Goal: Task Accomplishment & Management: Use online tool/utility

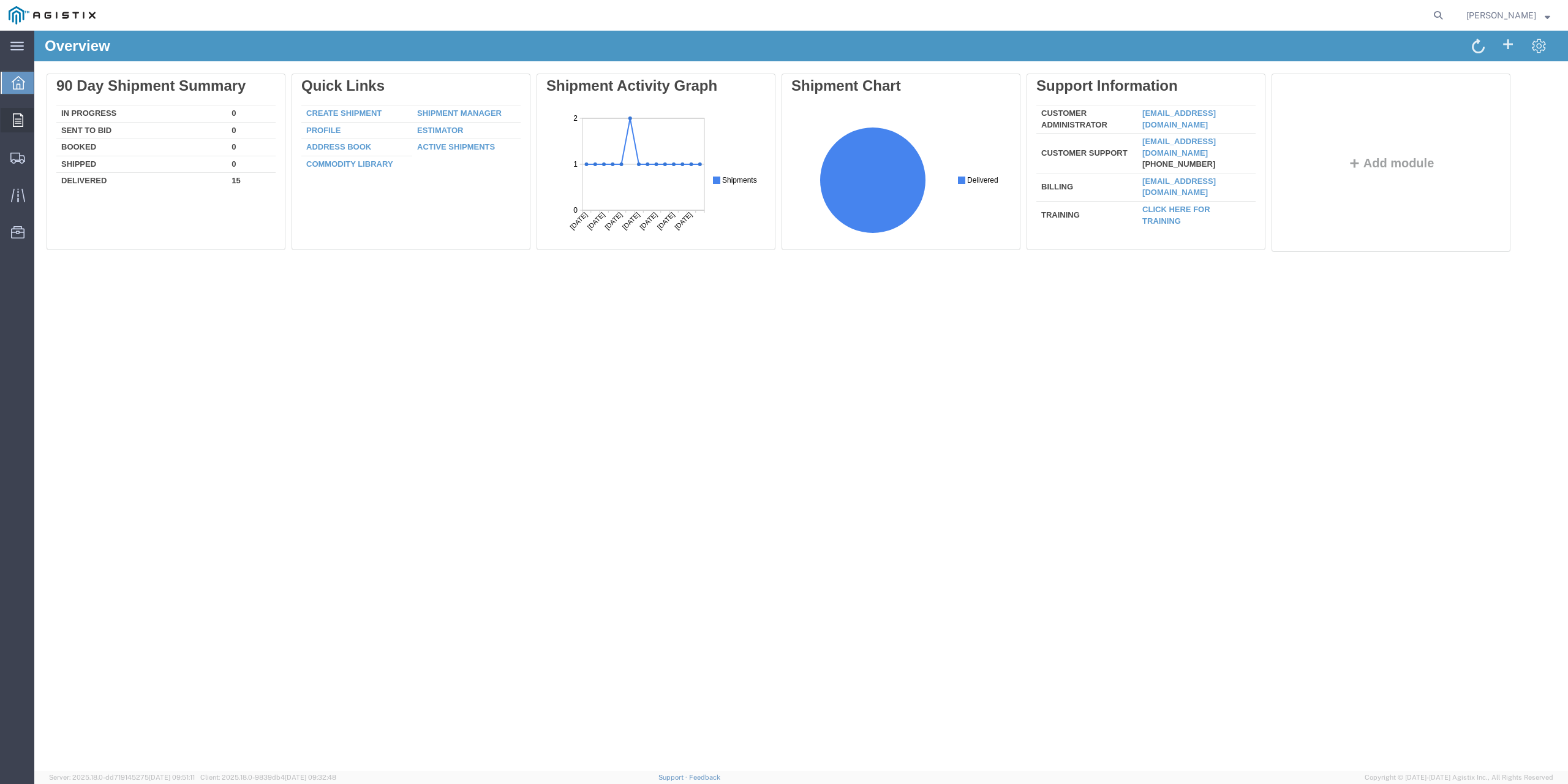
click at [15, 115] on icon at bounding box center [17, 119] width 10 height 13
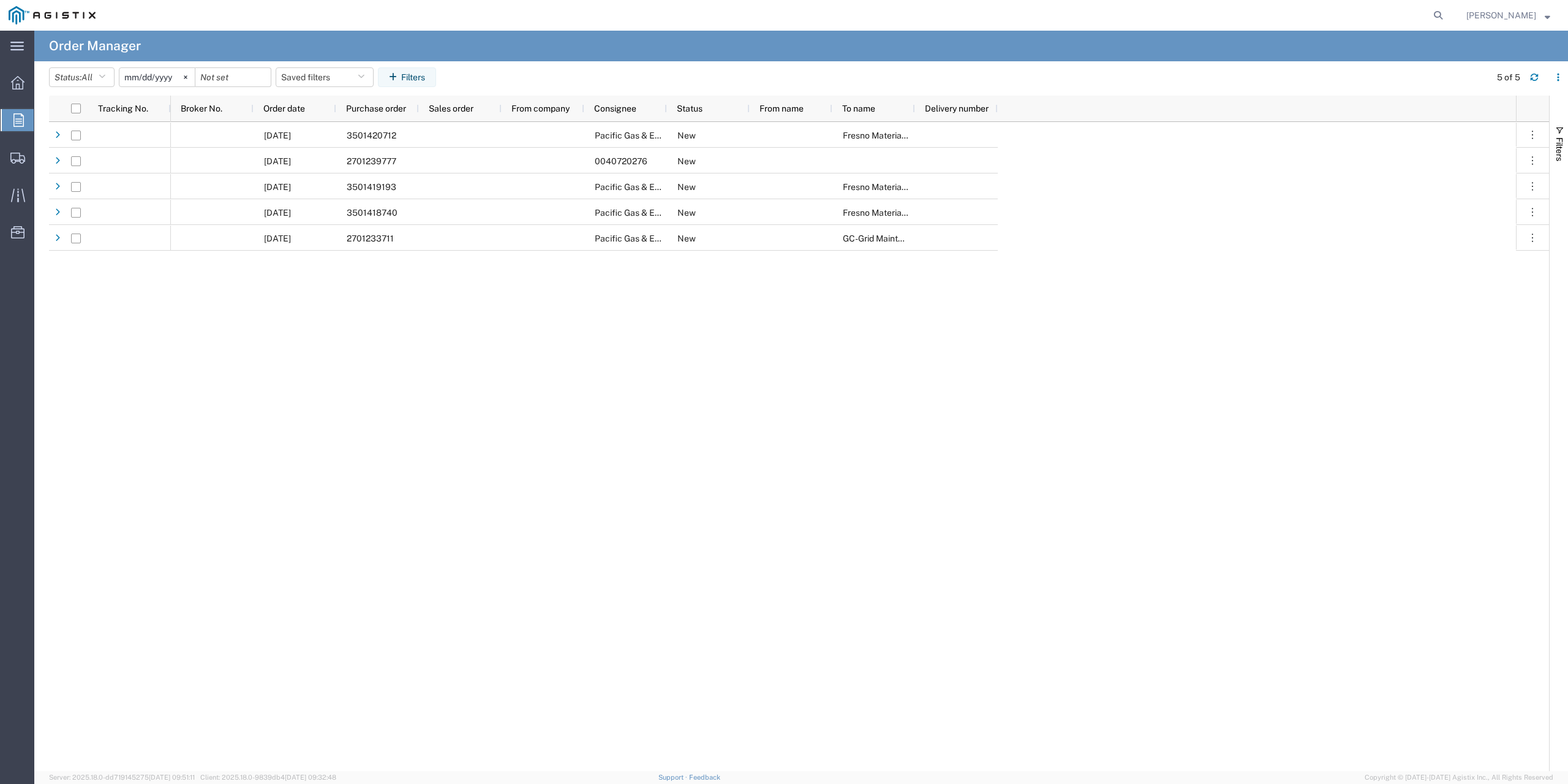
click at [155, 75] on input "[DATE]" at bounding box center [157, 77] width 76 height 19
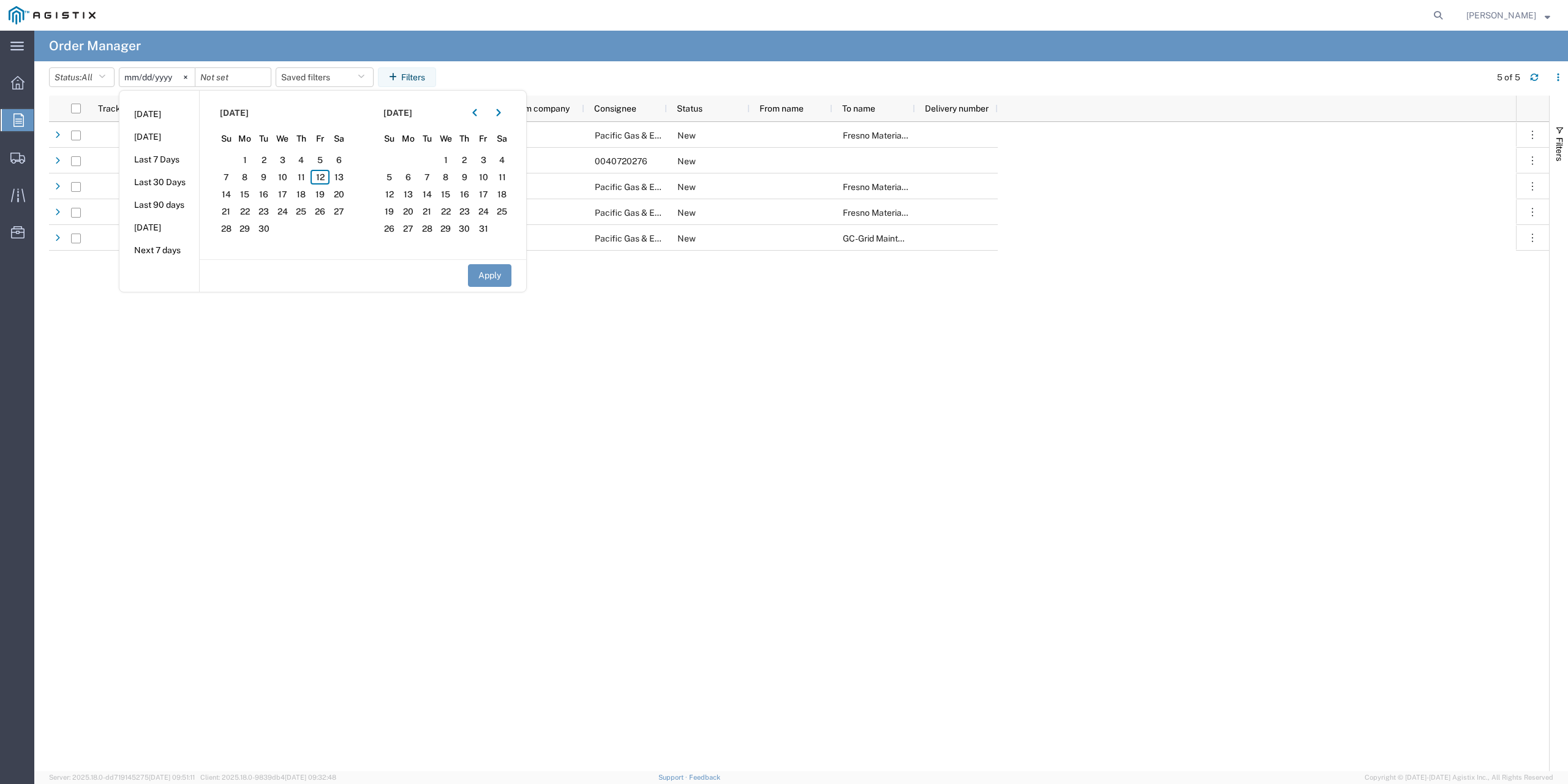
click at [138, 79] on input "[DATE]" at bounding box center [157, 77] width 76 height 19
click at [477, 112] on icon "button" at bounding box center [474, 112] width 4 height 7
click at [500, 112] on icon "button" at bounding box center [498, 112] width 4 height 7
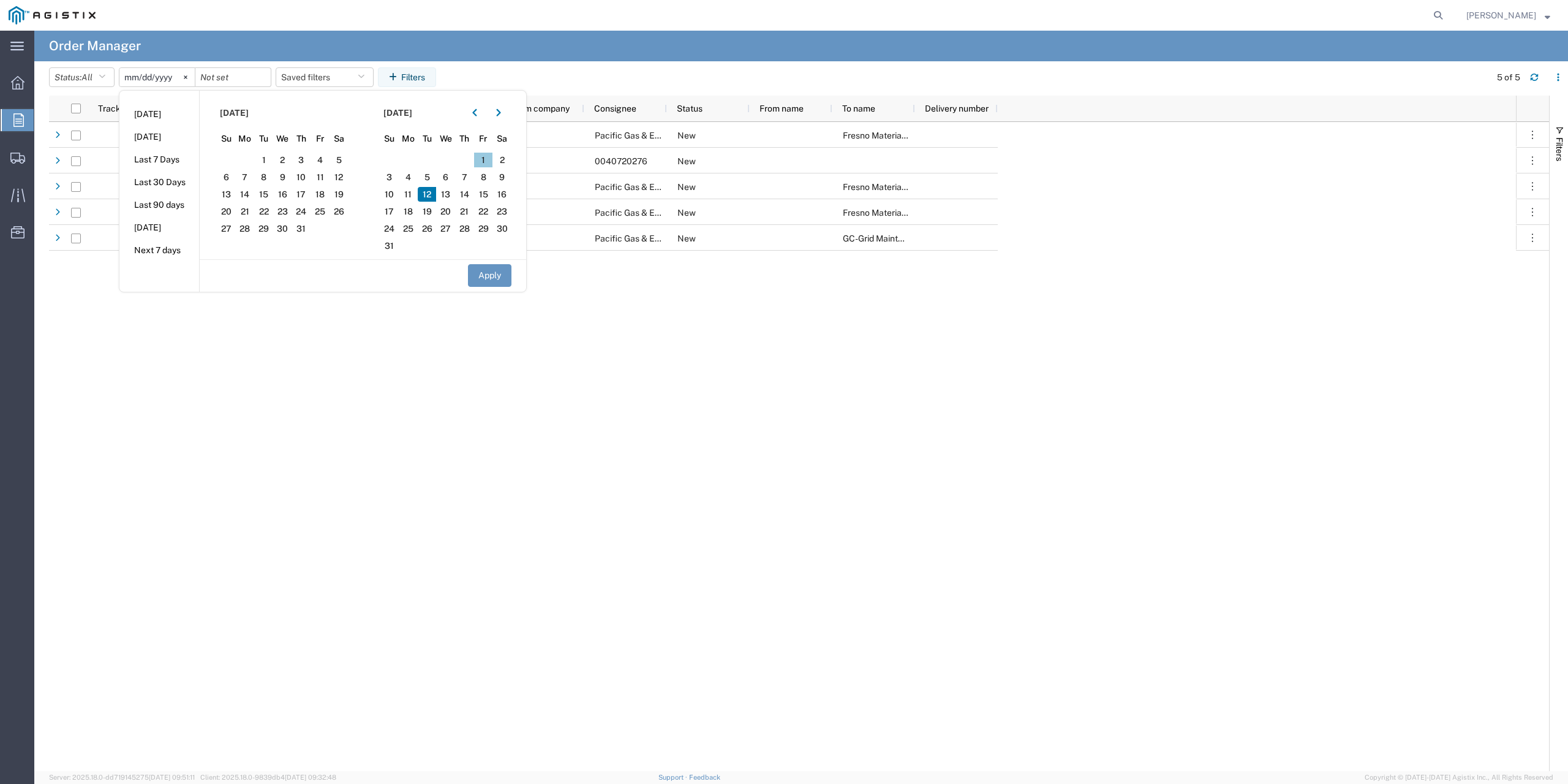
click at [491, 157] on span "1" at bounding box center [484, 159] width 19 height 15
click at [505, 275] on button "Apply" at bounding box center [490, 275] width 44 height 23
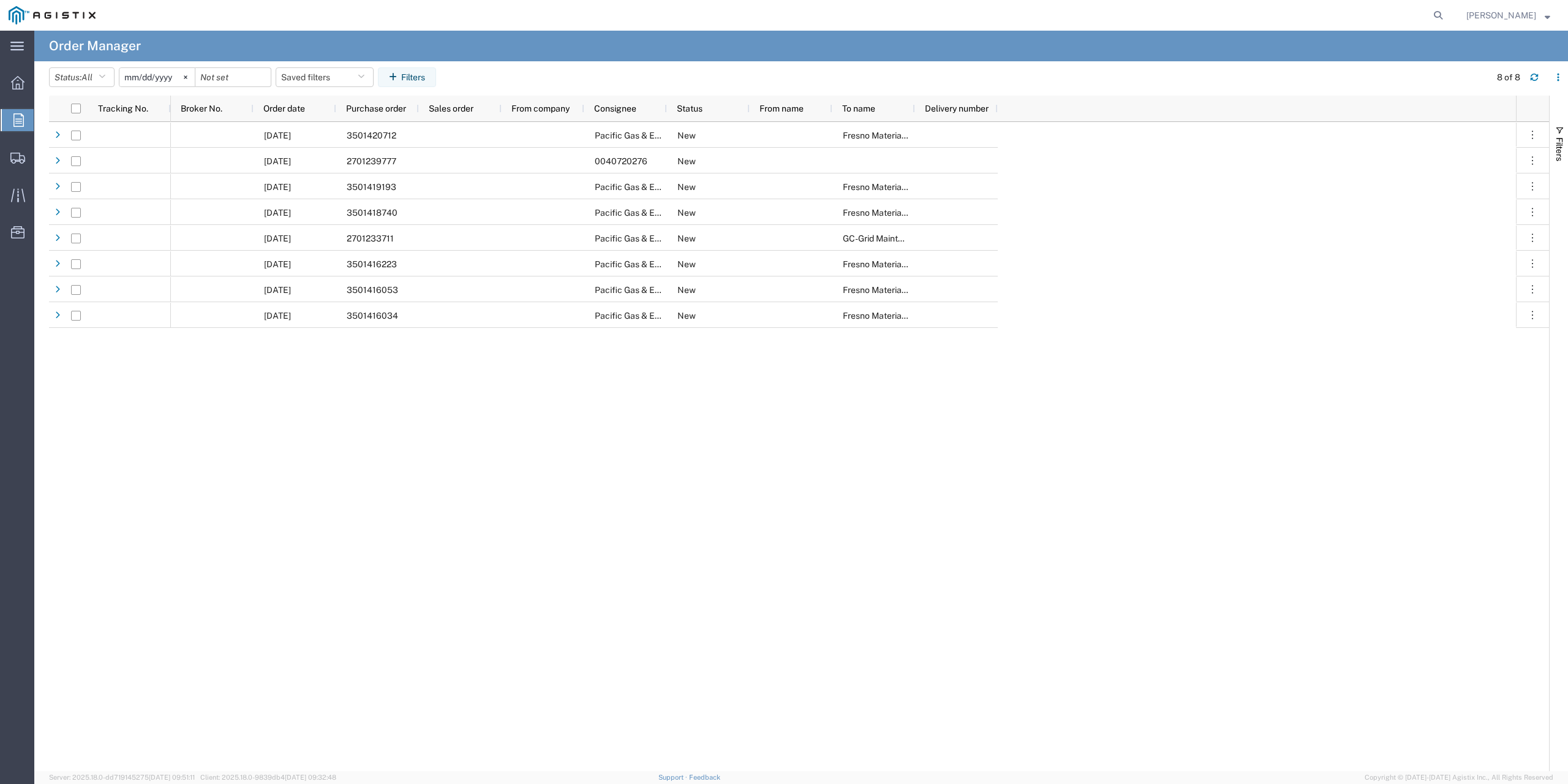
click at [262, 81] on div at bounding box center [233, 77] width 76 height 20
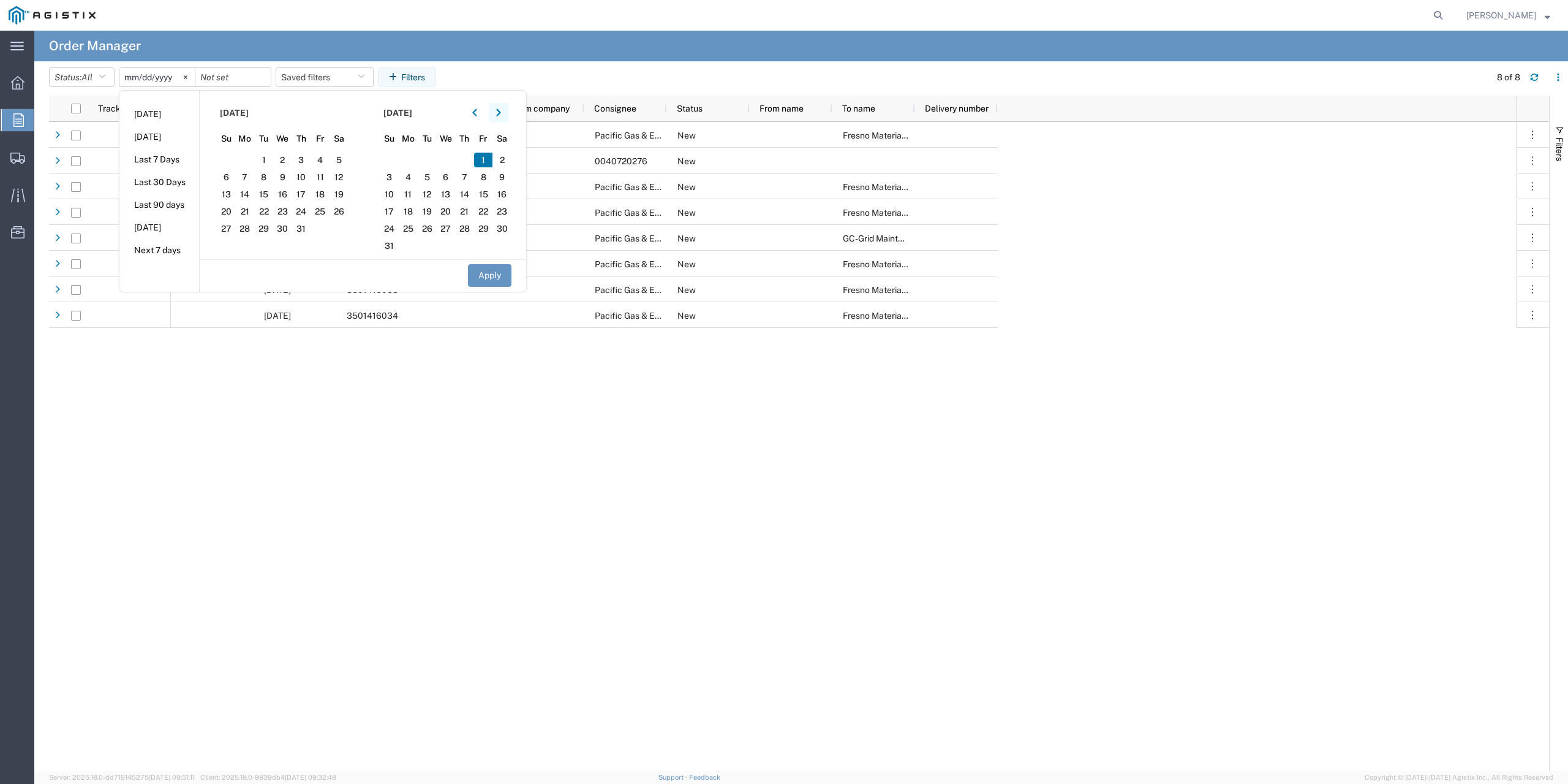
click at [501, 110] on icon "button" at bounding box center [499, 112] width 5 height 9
click at [329, 178] on span "12" at bounding box center [320, 176] width 19 height 15
click at [489, 279] on button "Apply" at bounding box center [490, 275] width 44 height 23
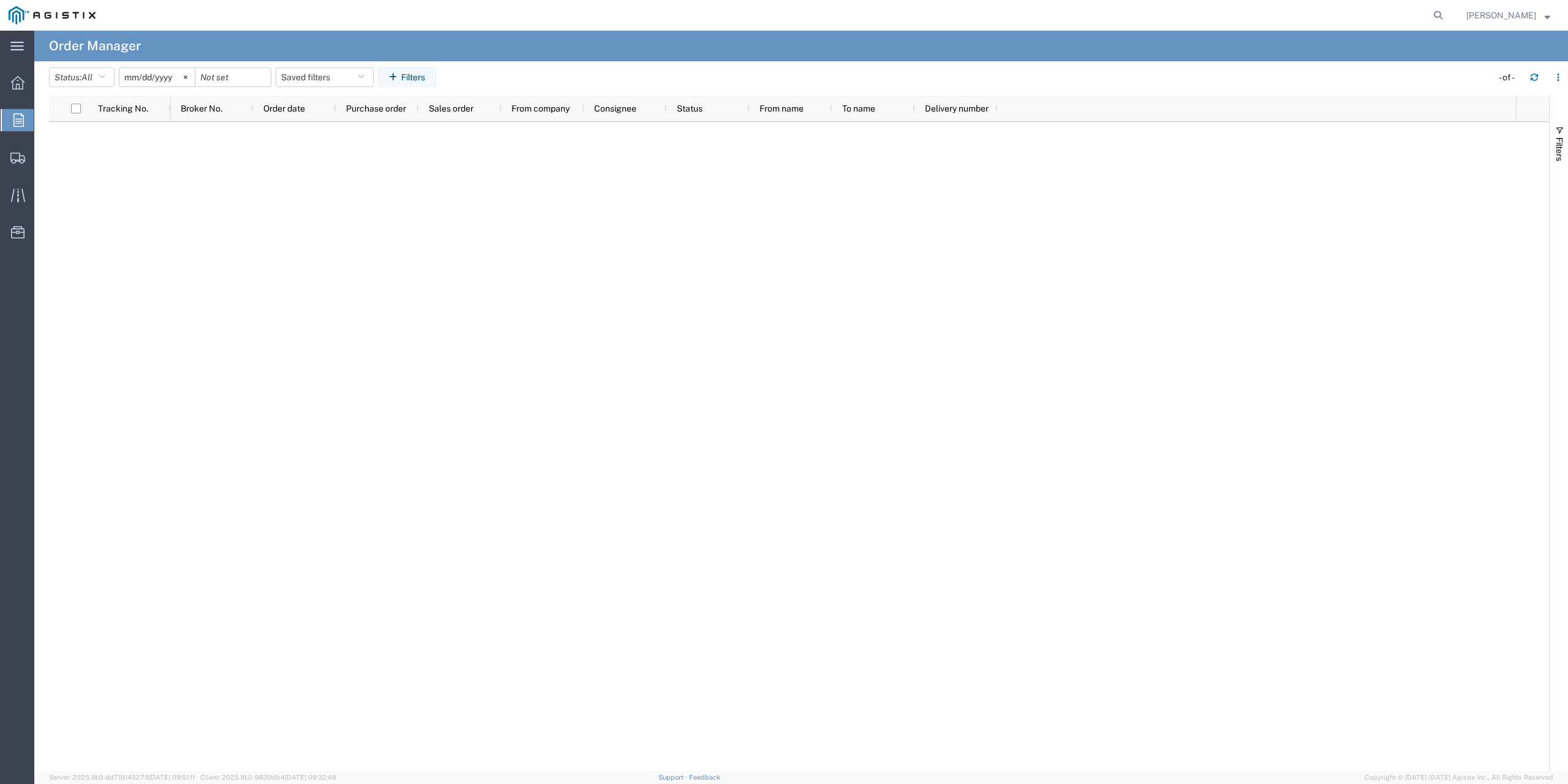
click at [143, 78] on input "[DATE]" at bounding box center [157, 77] width 76 height 19
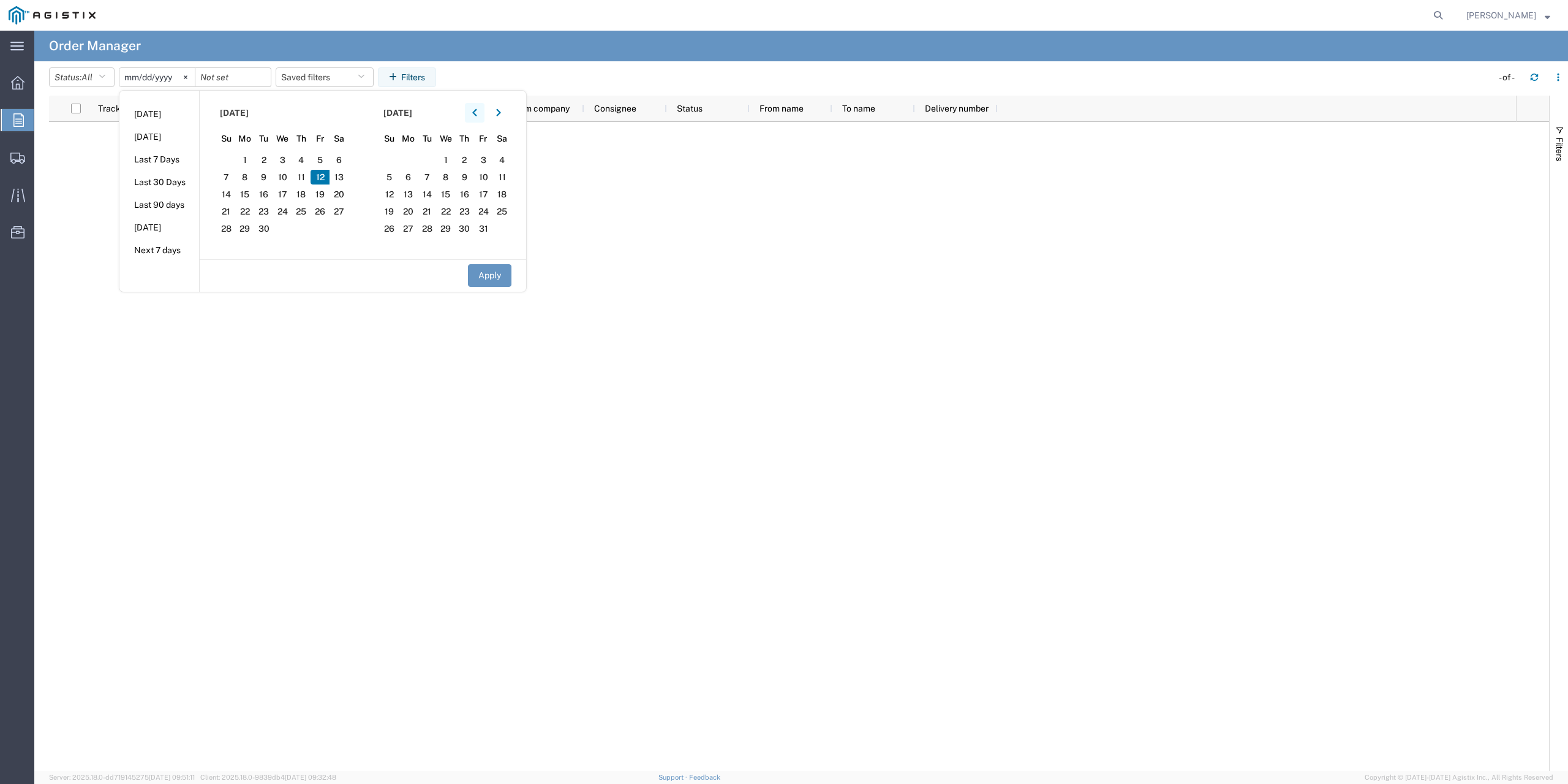
click at [477, 112] on icon "button" at bounding box center [475, 112] width 5 height 9
click at [325, 159] on span "1" at bounding box center [320, 159] width 19 height 15
click at [496, 274] on button "Apply" at bounding box center [490, 275] width 44 height 23
type input "[DATE]"
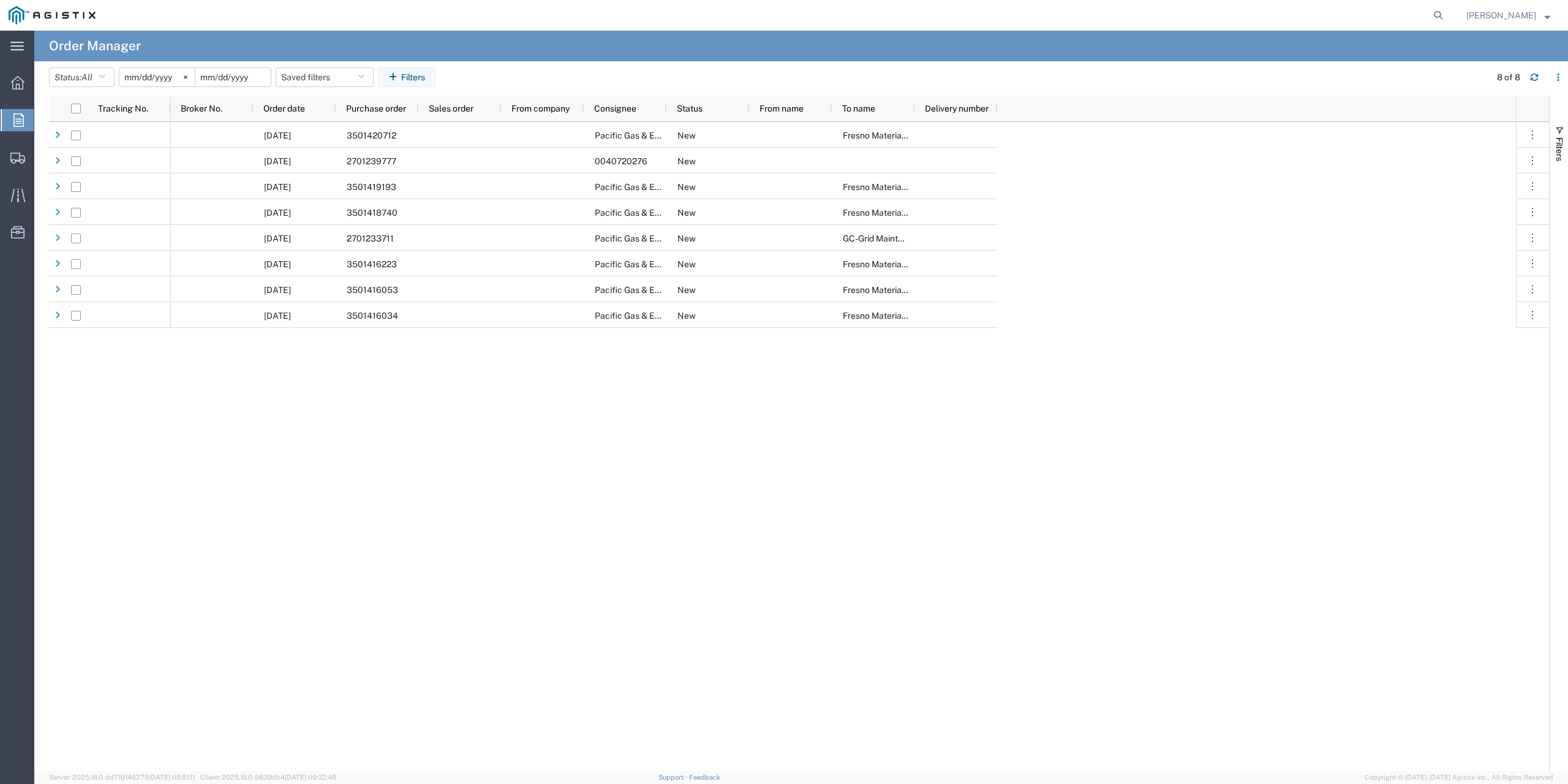
click at [258, 83] on input "date" at bounding box center [233, 77] width 76 height 19
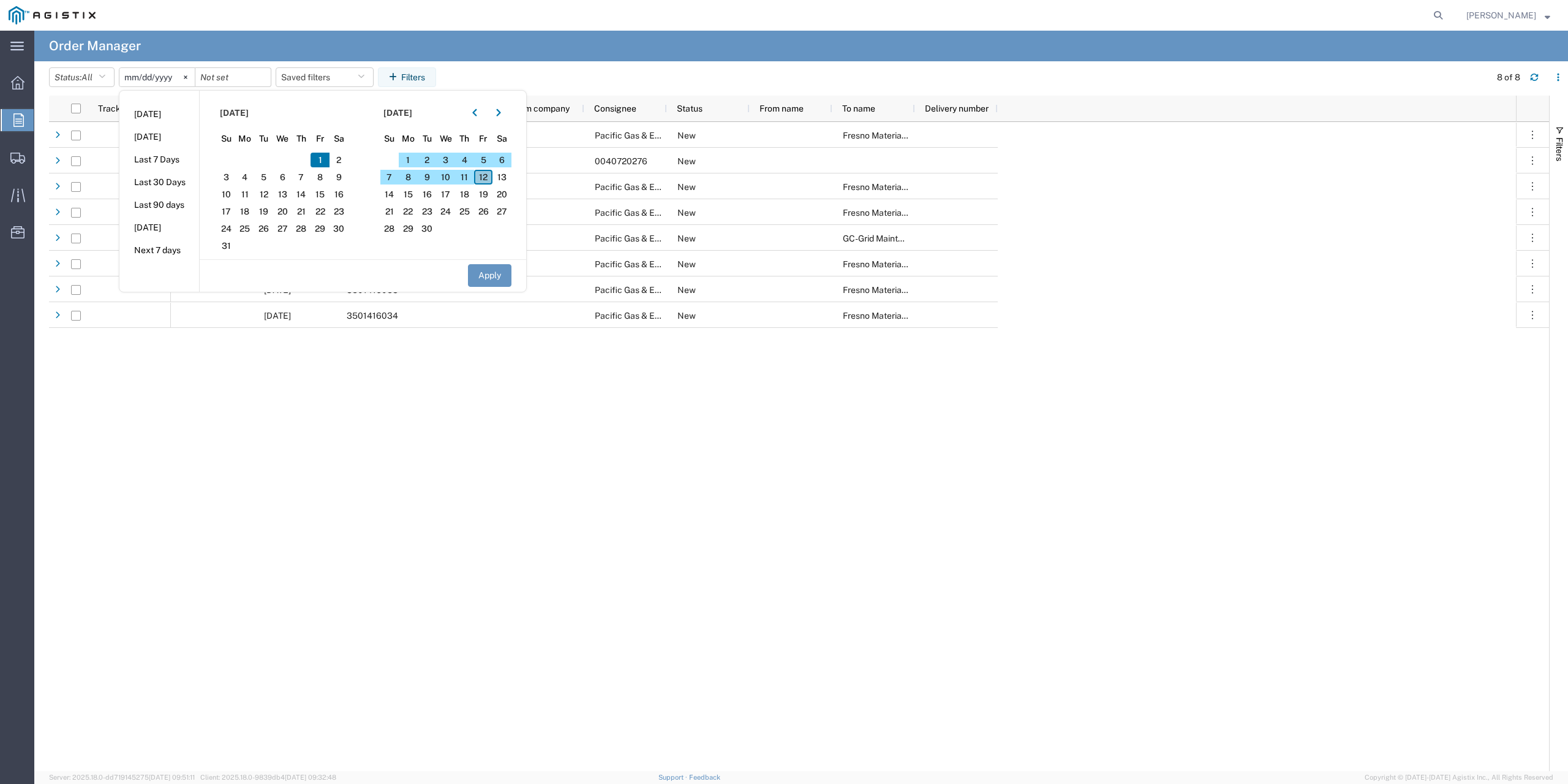
click at [489, 178] on span "12" at bounding box center [484, 176] width 19 height 15
click at [500, 270] on button "Apply" at bounding box center [490, 275] width 44 height 23
type input "[DATE]"
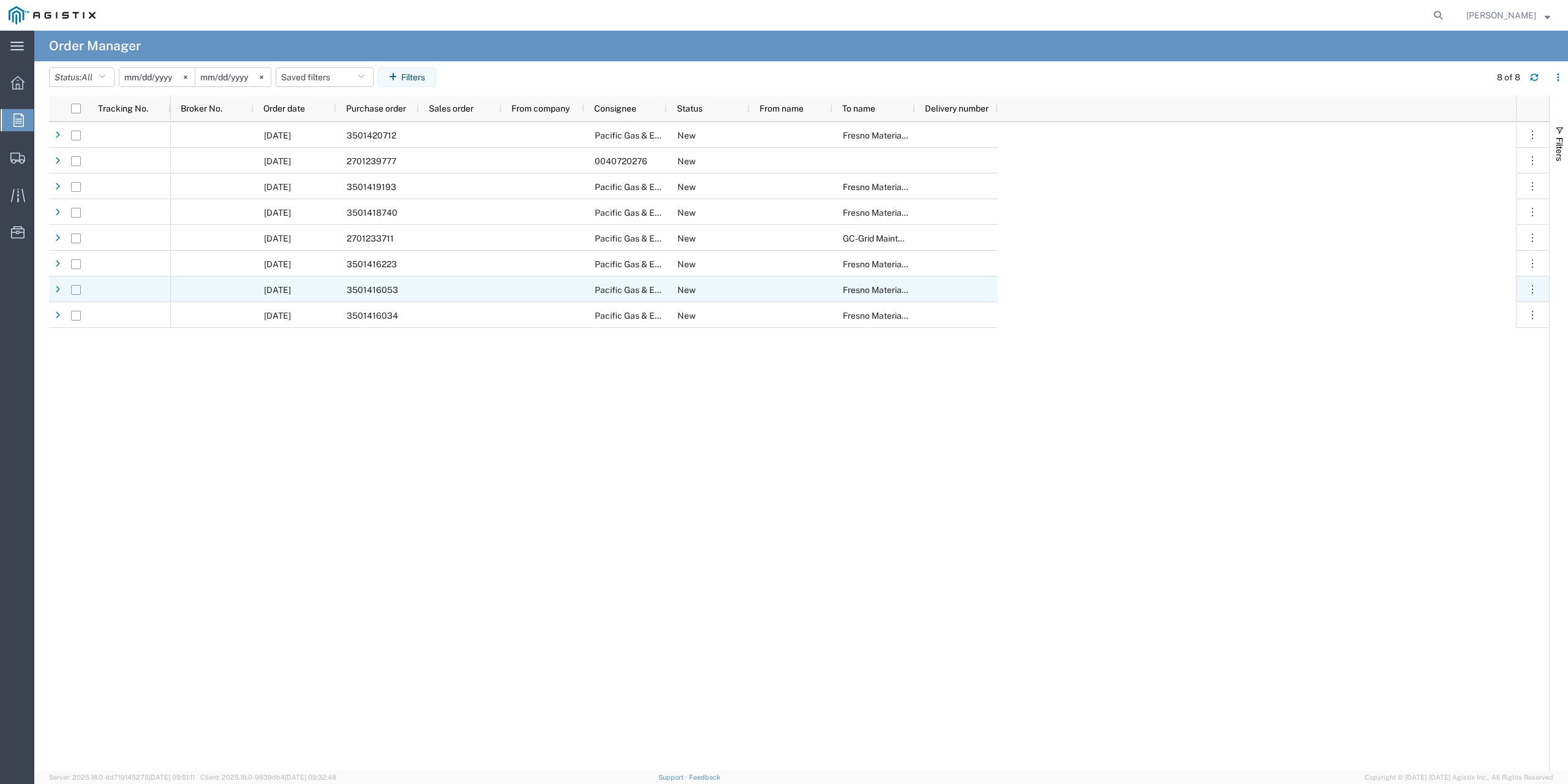
click at [77, 292] on input "Press Space to toggle row selection (unchecked)" at bounding box center [76, 290] width 10 height 10
checkbox input "true"
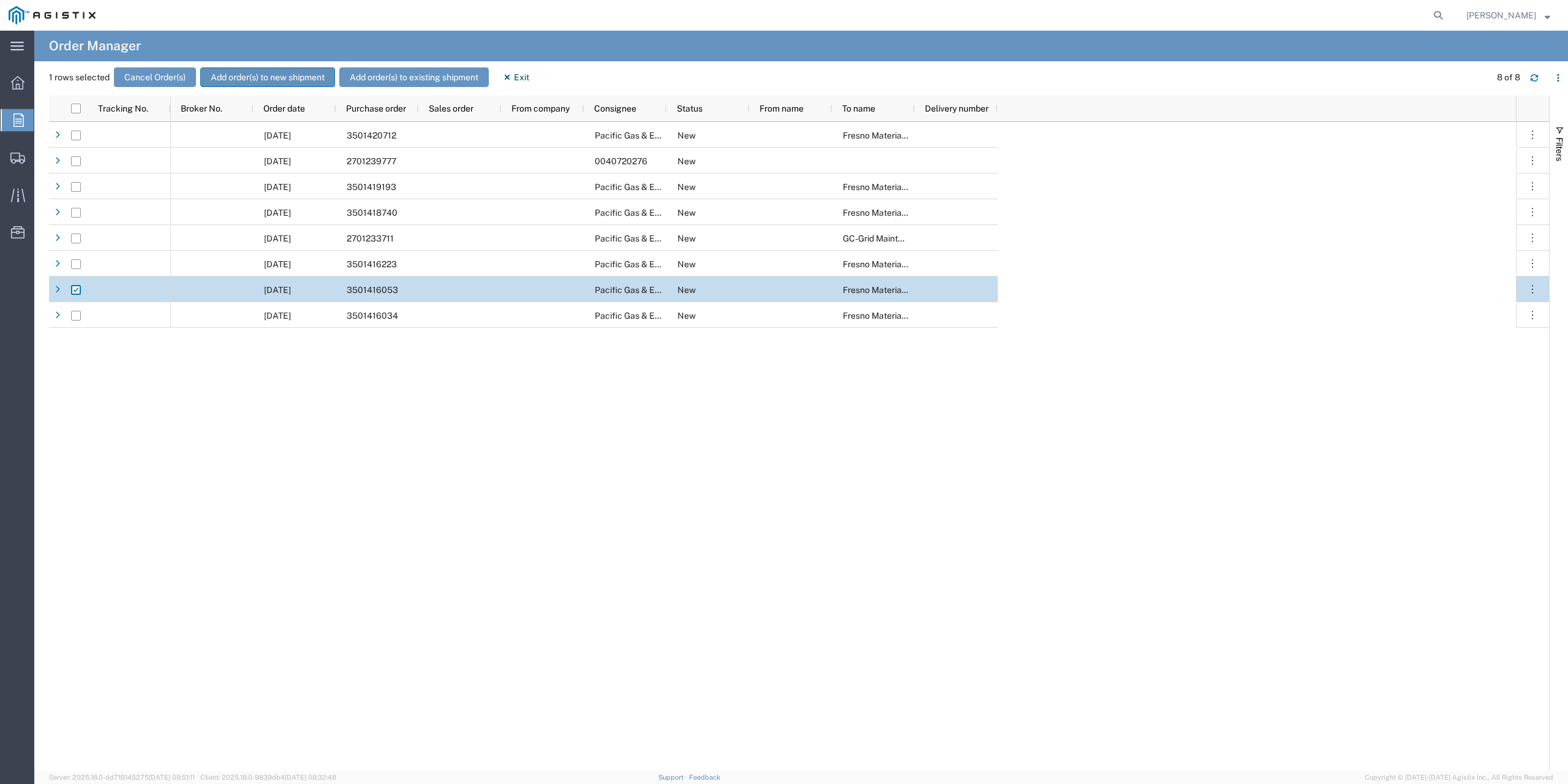
click at [282, 73] on button "Add order(s) to new shipment" at bounding box center [268, 77] width 135 height 20
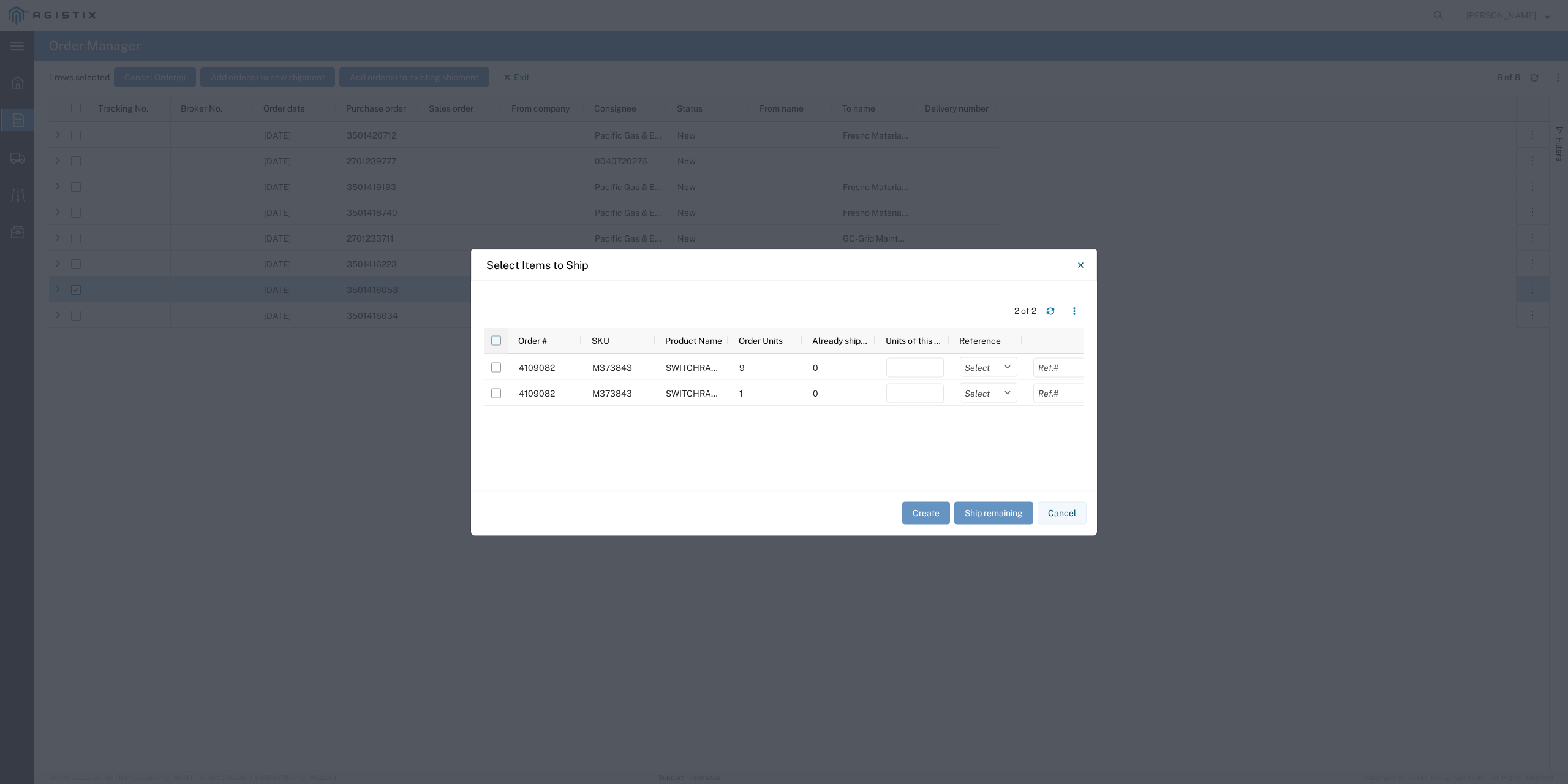
click at [497, 337] on input "checkbox" at bounding box center [496, 340] width 10 height 10
checkbox input "true"
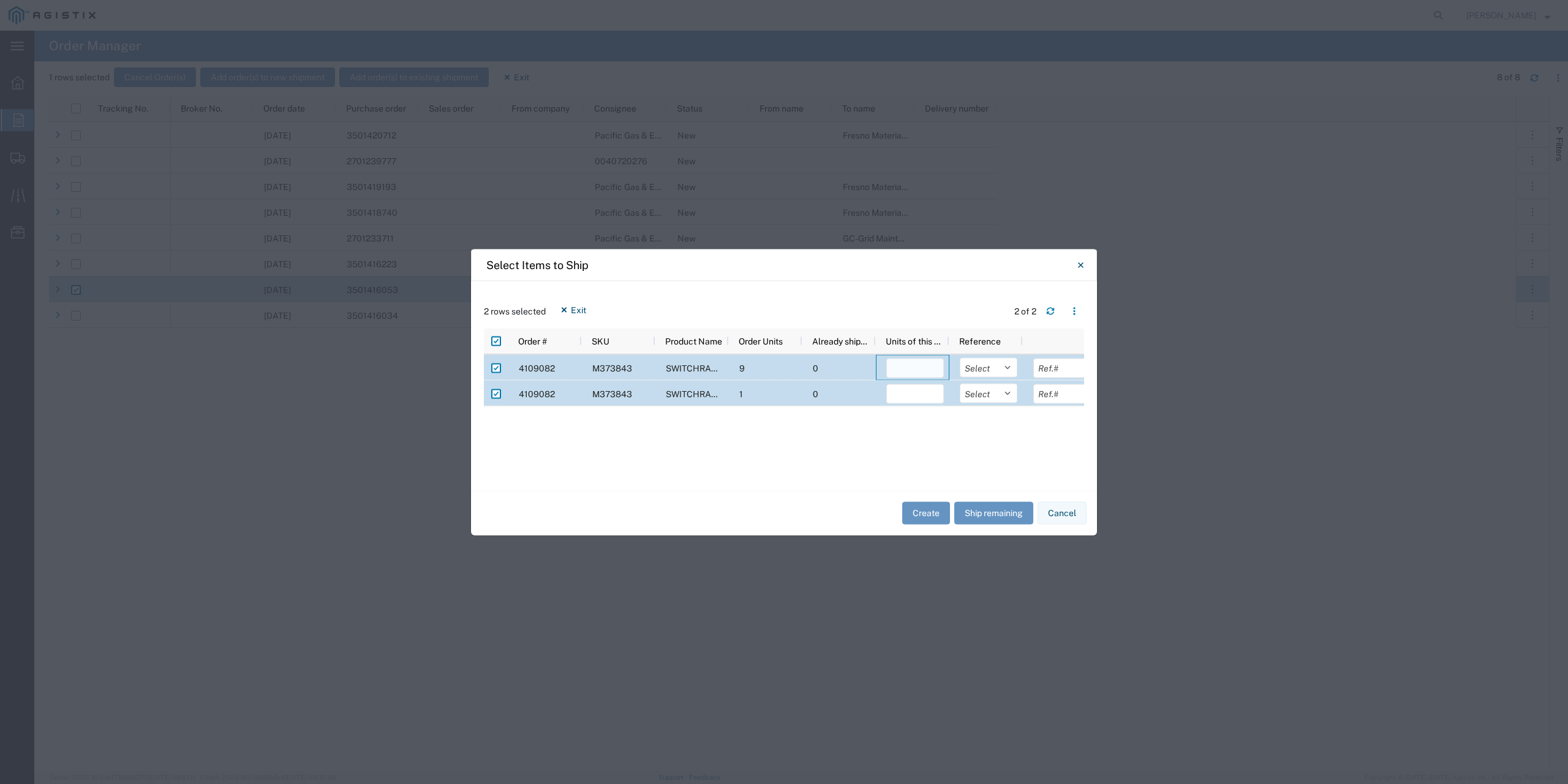
click at [930, 369] on input "number" at bounding box center [916, 367] width 58 height 20
type input "9"
click at [915, 392] on input "number" at bounding box center [916, 393] width 58 height 20
type input "1"
click at [1003, 369] on select "Select Purchase Order Delivery Number" at bounding box center [989, 367] width 58 height 20
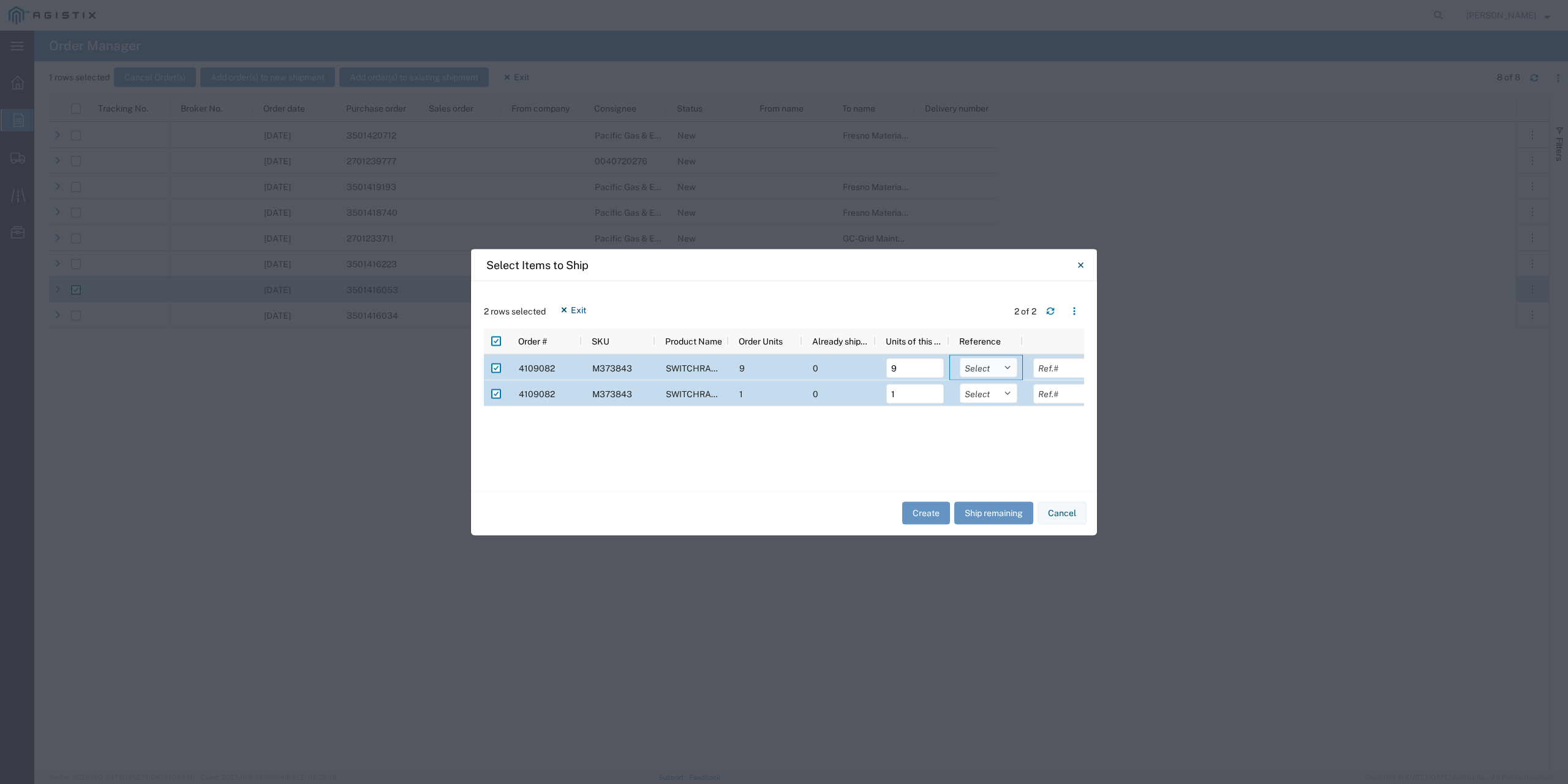
select select "PURCHORD"
click at [960, 358] on select "Select Purchase Order Delivery Number" at bounding box center [989, 367] width 58 height 20
click at [997, 394] on select "Select Purchase Order Delivery Number" at bounding box center [989, 393] width 58 height 20
select select "PURCHORD"
click at [960, 383] on select "Select Purchase Order Delivery Number" at bounding box center [989, 393] width 58 height 20
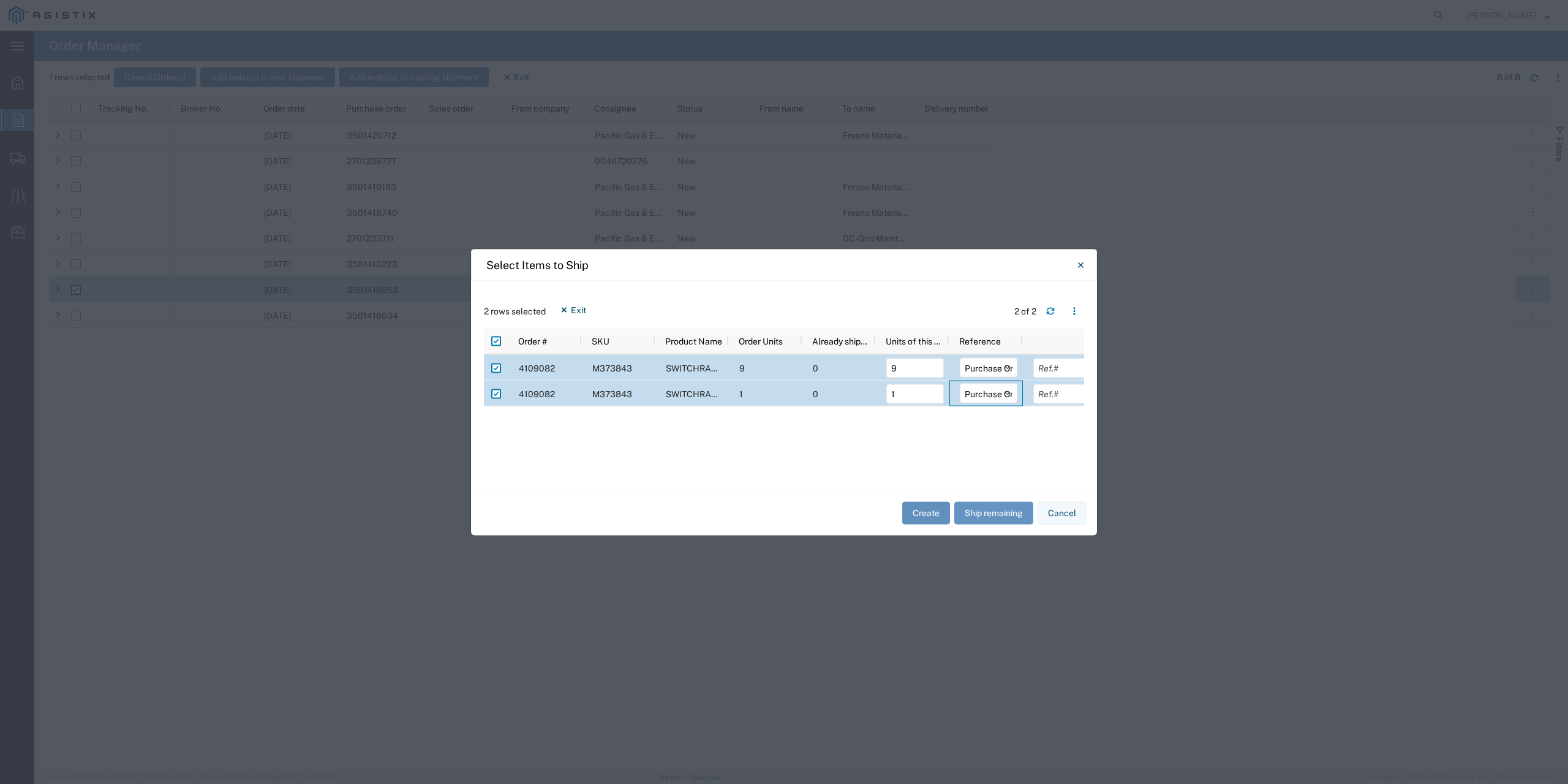
click at [924, 511] on button "Create" at bounding box center [926, 513] width 48 height 23
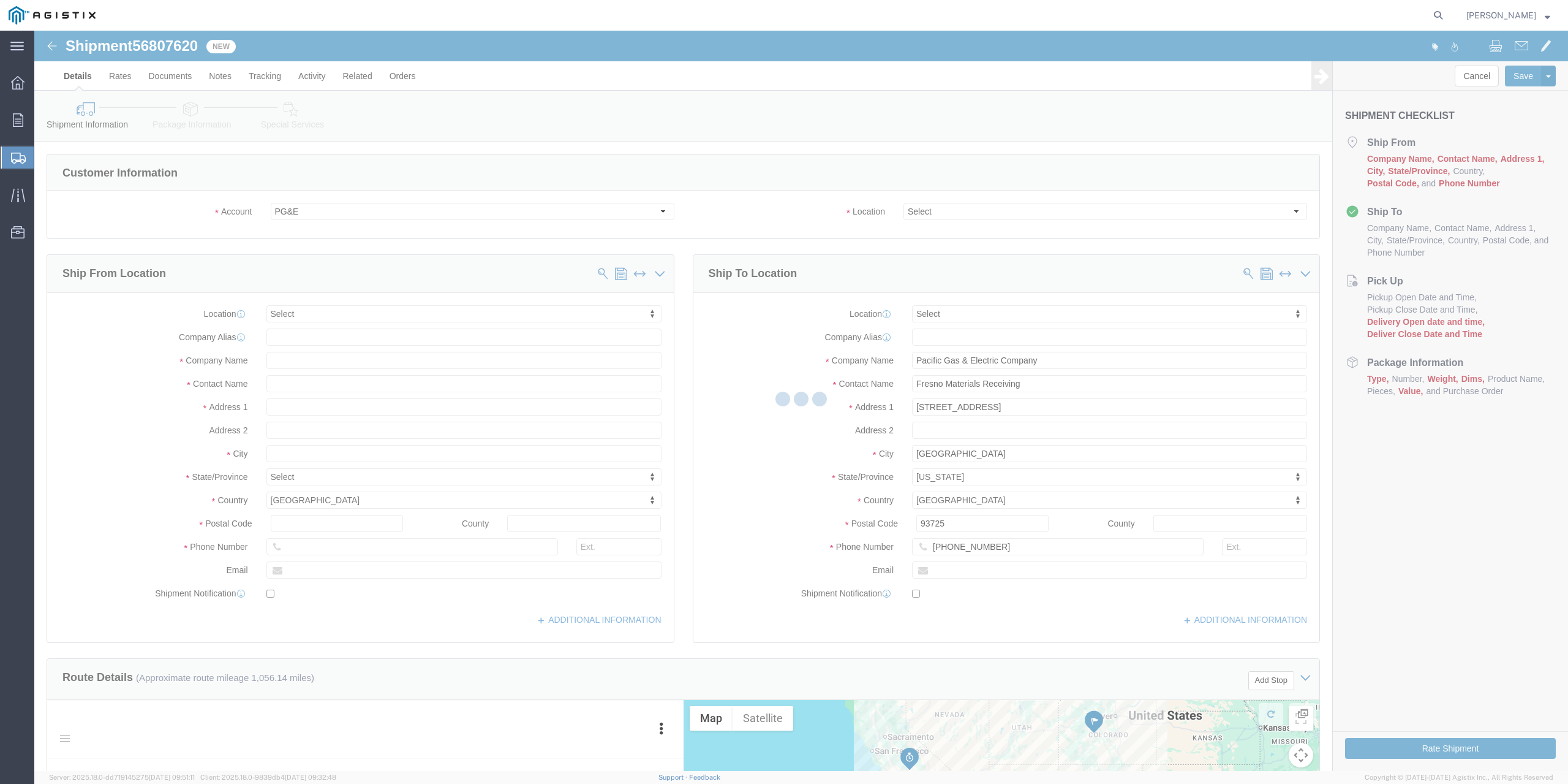
select select
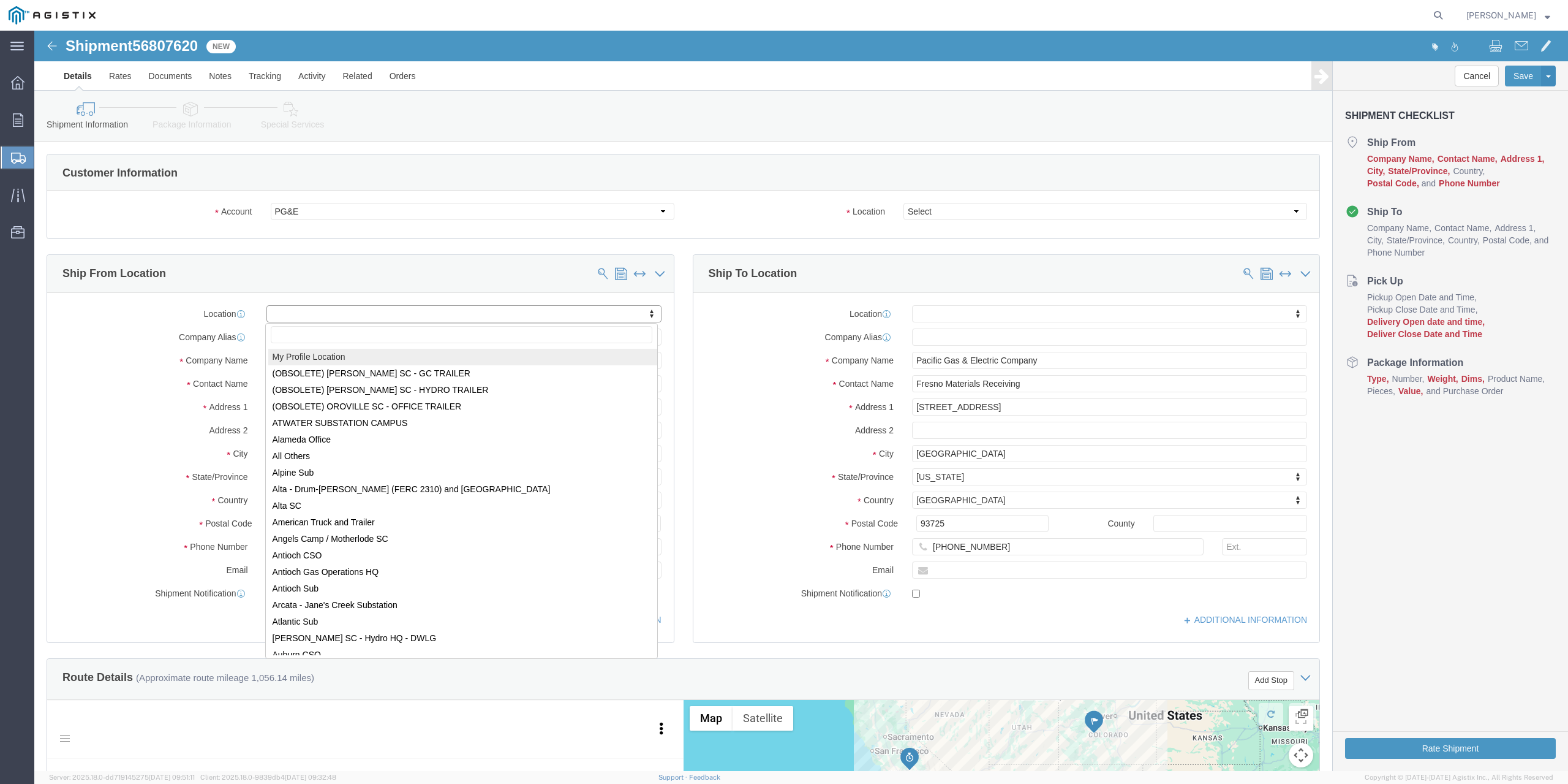
select select "MYPROFILE"
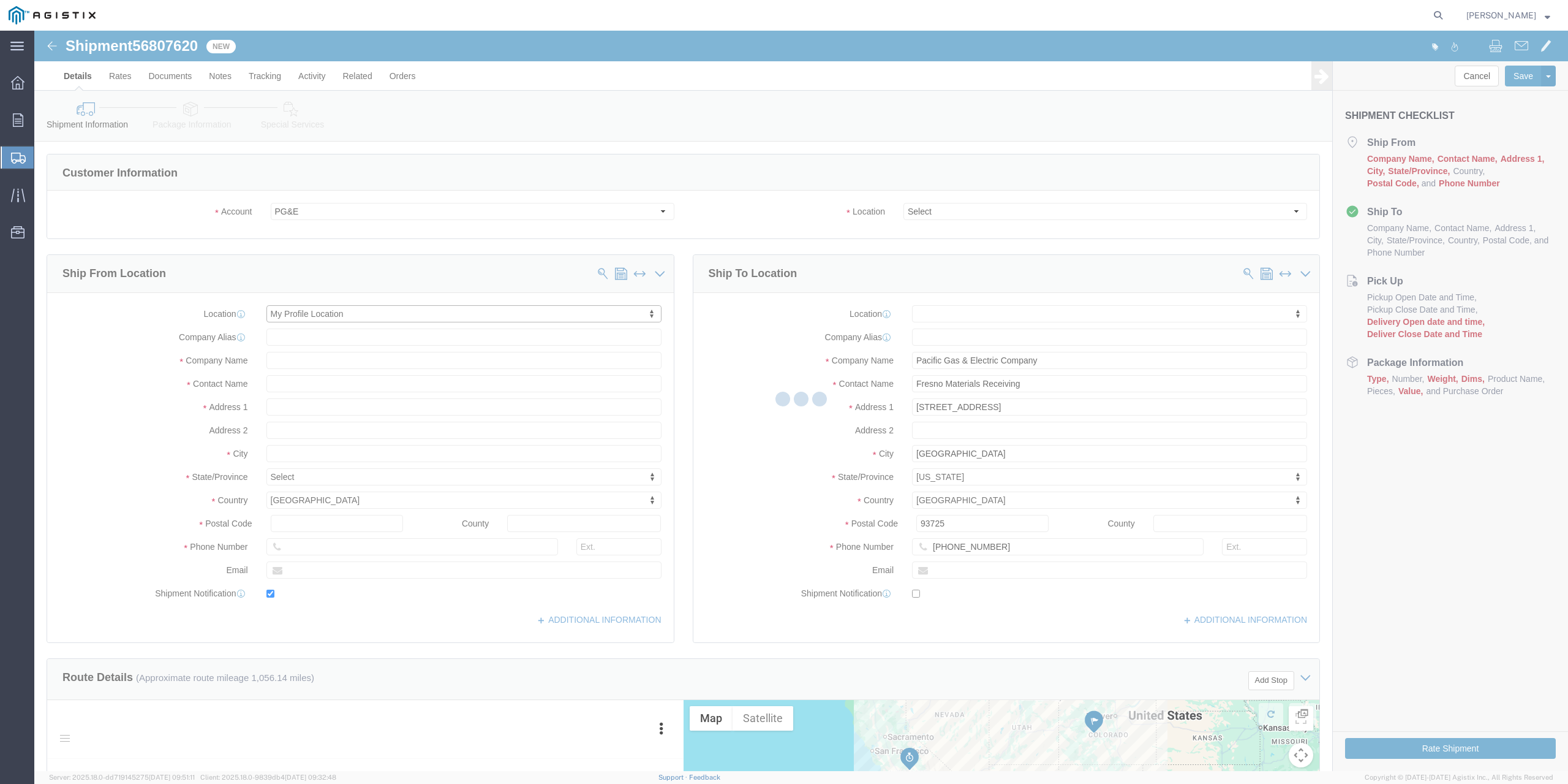
type input "[STREET_ADDRESS]"
type input "95131"
type input "[PHONE_NUMBER]"
type input "[PERSON_NAME][EMAIL_ADDRESS][DOMAIN_NAME]"
checkbox input "true"
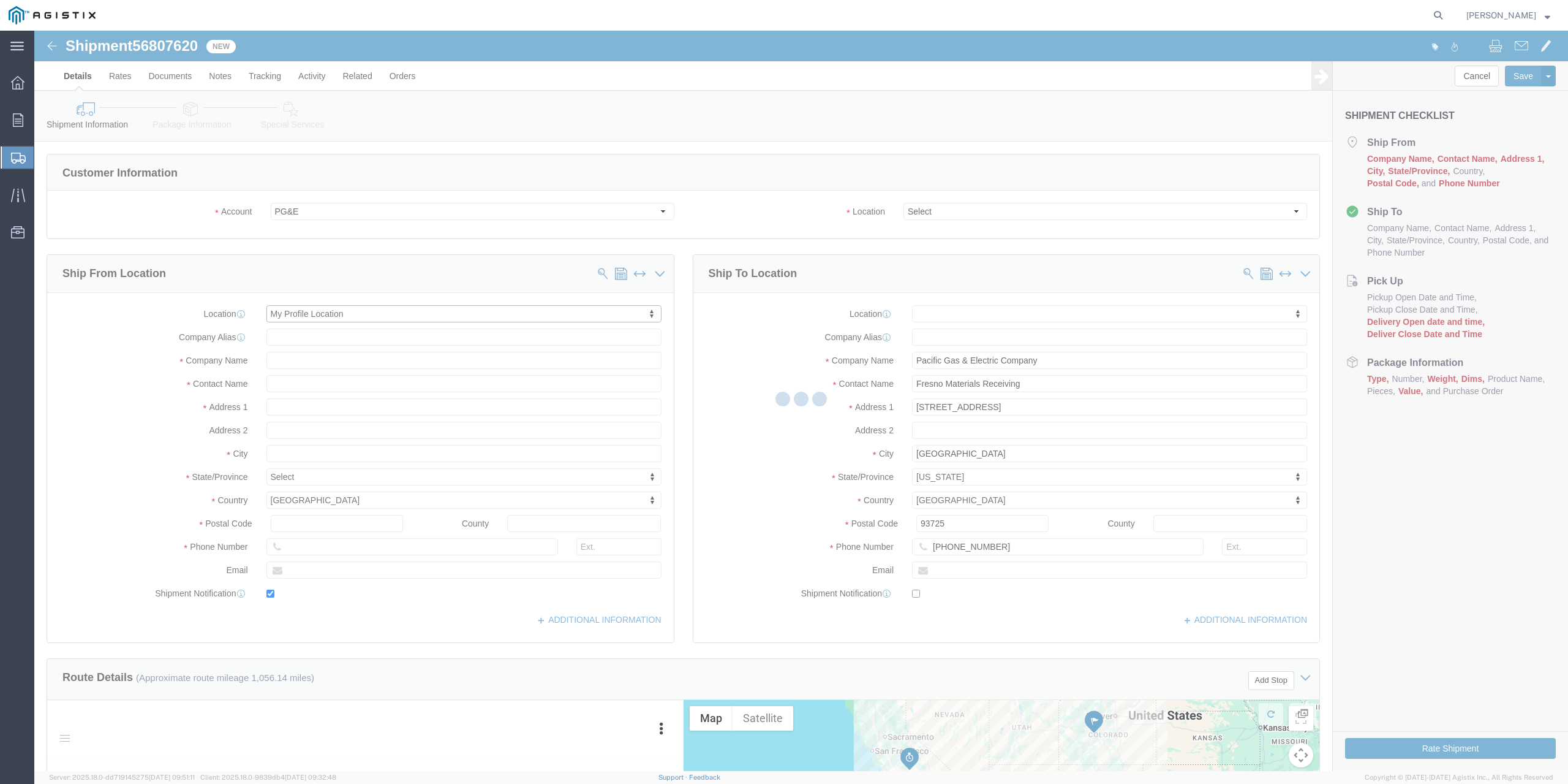
type input "Hardcraft DBA [PERSON_NAME]"
type input "[PERSON_NAME]"
type input "[GEOGRAPHIC_DATA][PERSON_NAME]"
select select "CA"
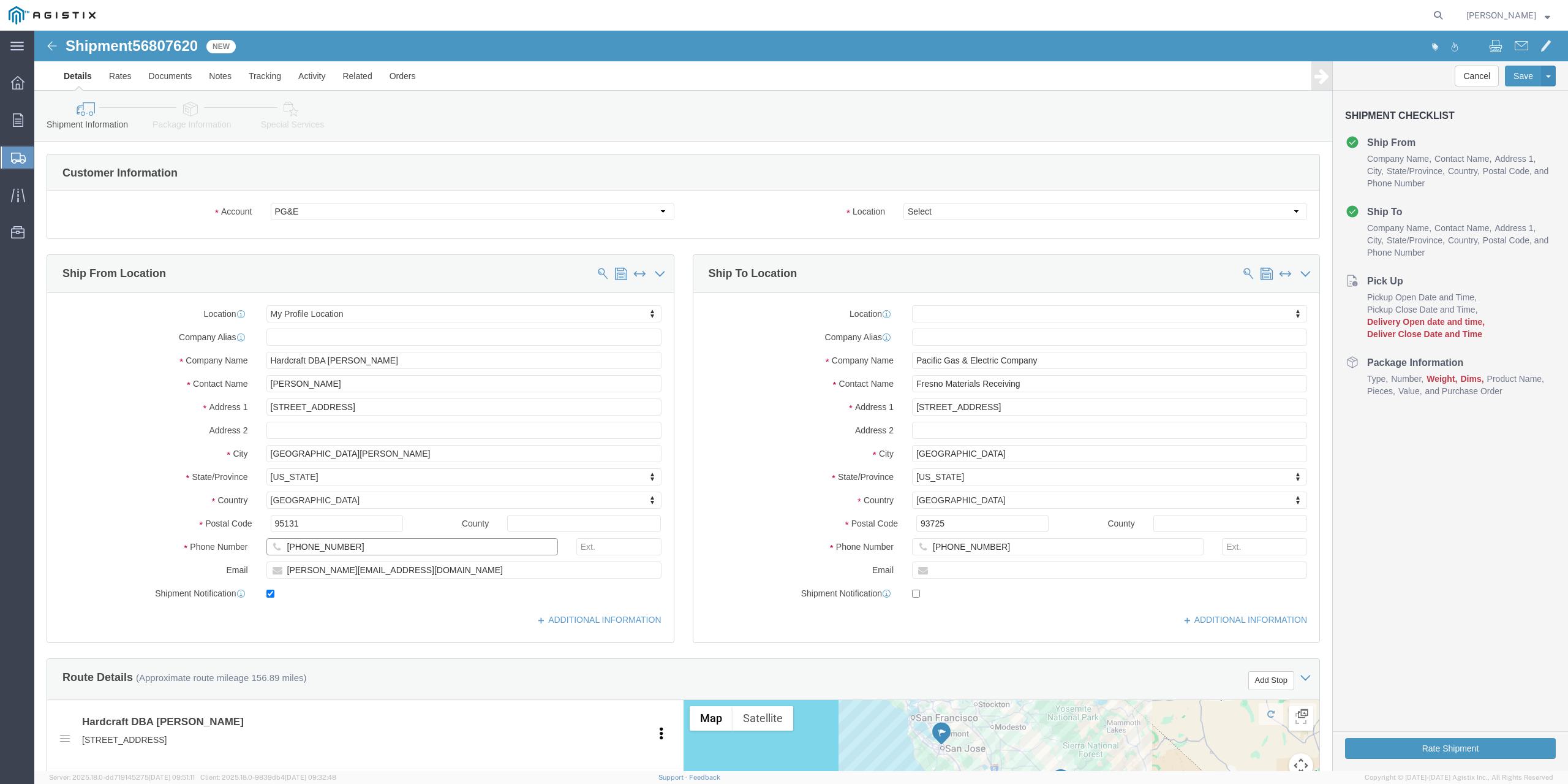
drag, startPoint x: 323, startPoint y: 511, endPoint x: -49, endPoint y: 468, distance: 374.5
click html "Shipment 56807620 New Details Rates Documents Notes Tracking Activity Related O…"
type input "7"
type input "[PHONE_NUMBER]"
click select "Select All Others [GEOGRAPHIC_DATA] [GEOGRAPHIC_DATA] [GEOGRAPHIC_DATA] [GEOGRA…"
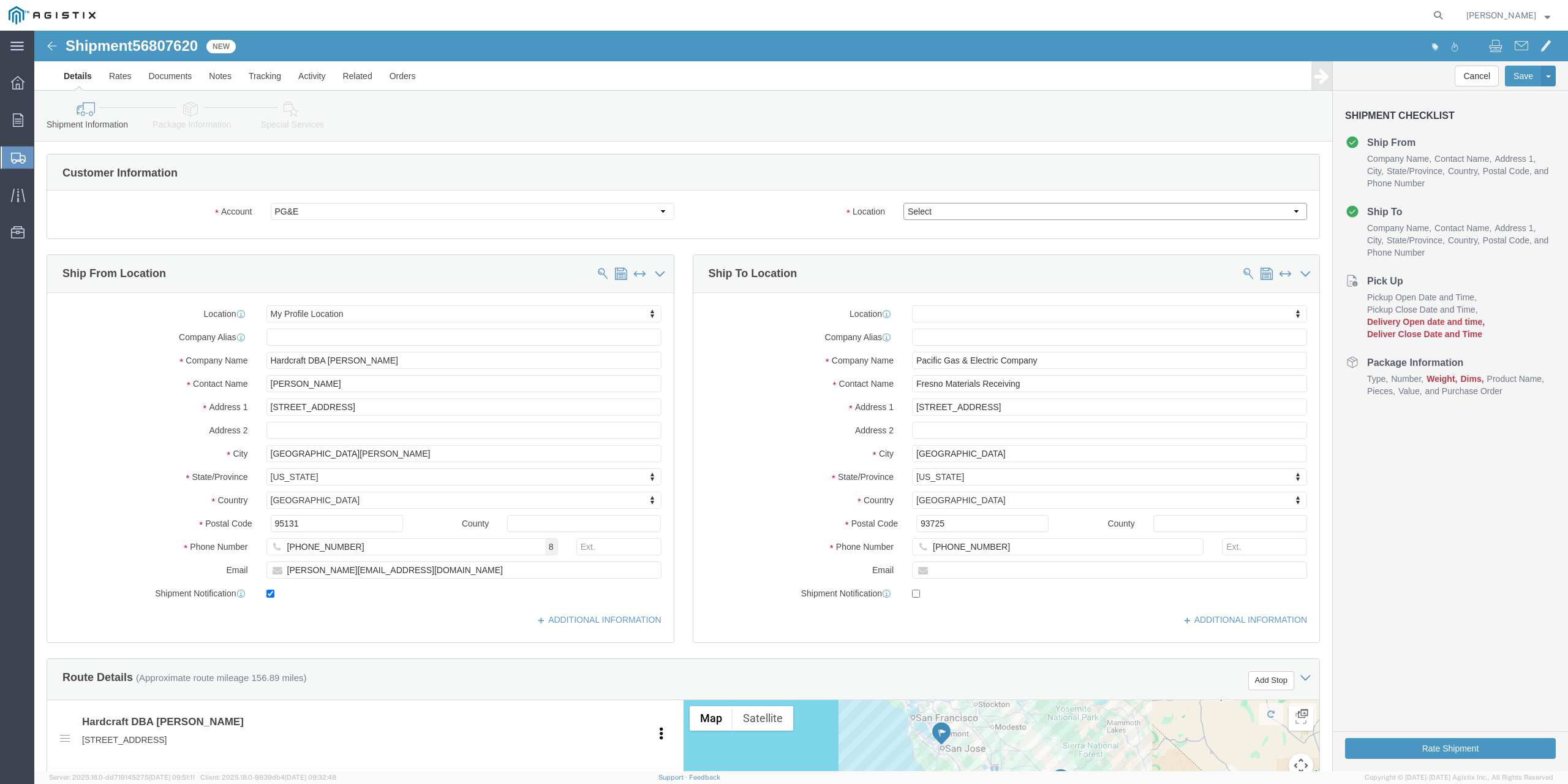
click select "Select All Others [GEOGRAPHIC_DATA] [GEOGRAPHIC_DATA] [GEOGRAPHIC_DATA] [GEOGRA…"
select select "19745"
click select "Select All Others [GEOGRAPHIC_DATA] [GEOGRAPHIC_DATA] [GEOGRAPHIC_DATA] [GEOGRA…"
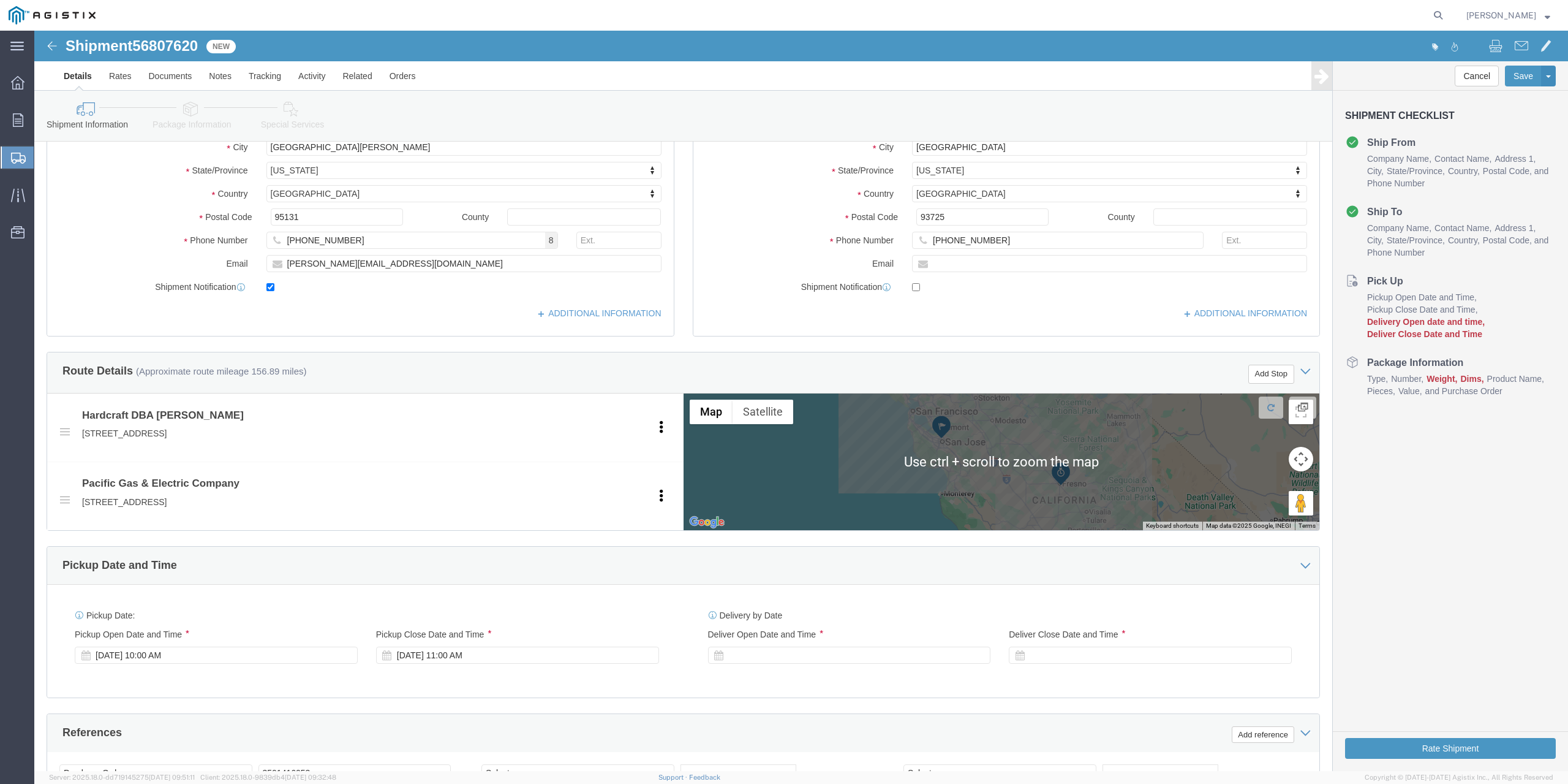
scroll to position [368, 0]
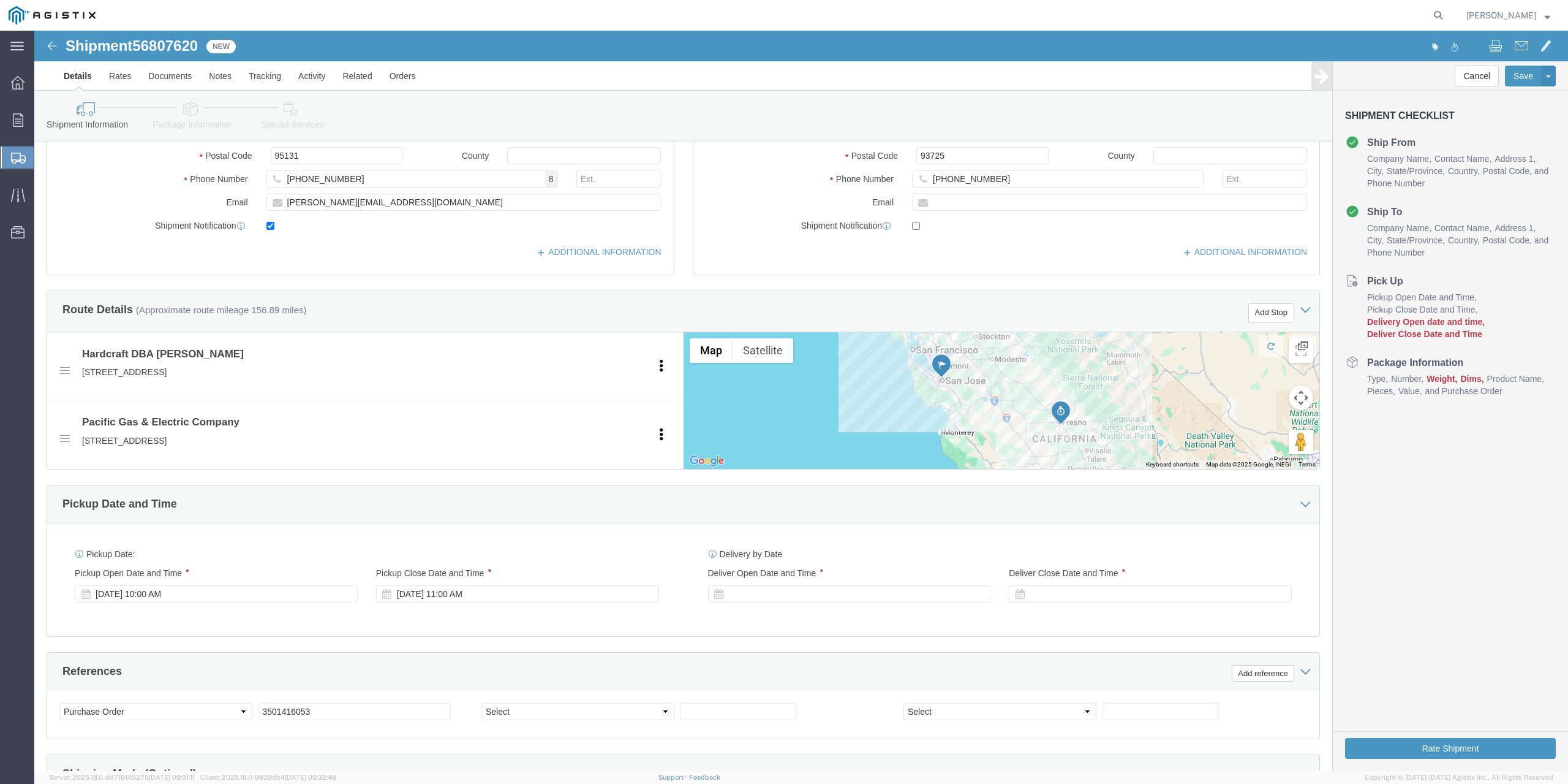
click div "[DATE] 10:00 AM"
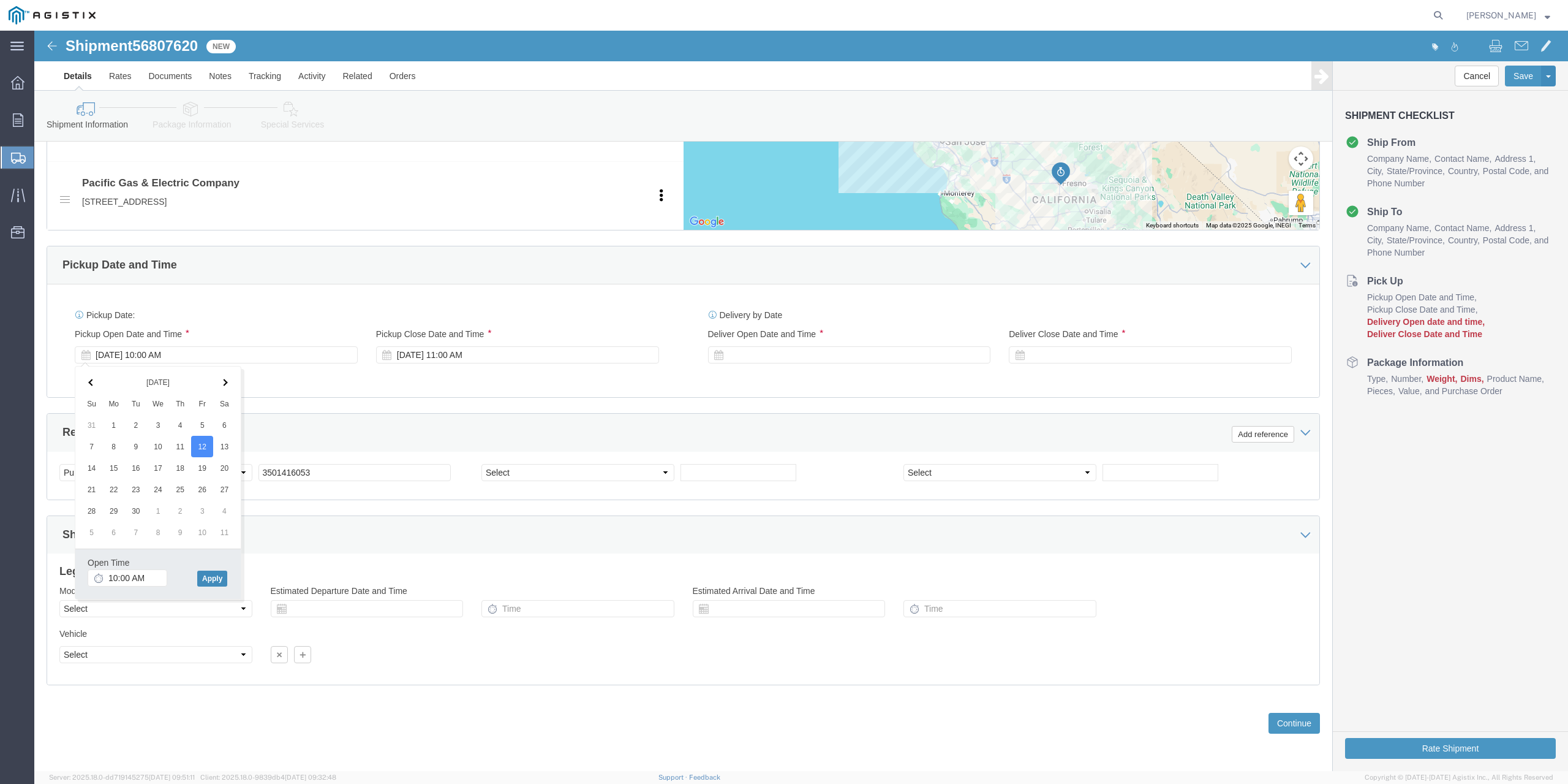
click button "Apply"
click div "[DATE] 11:00 AM"
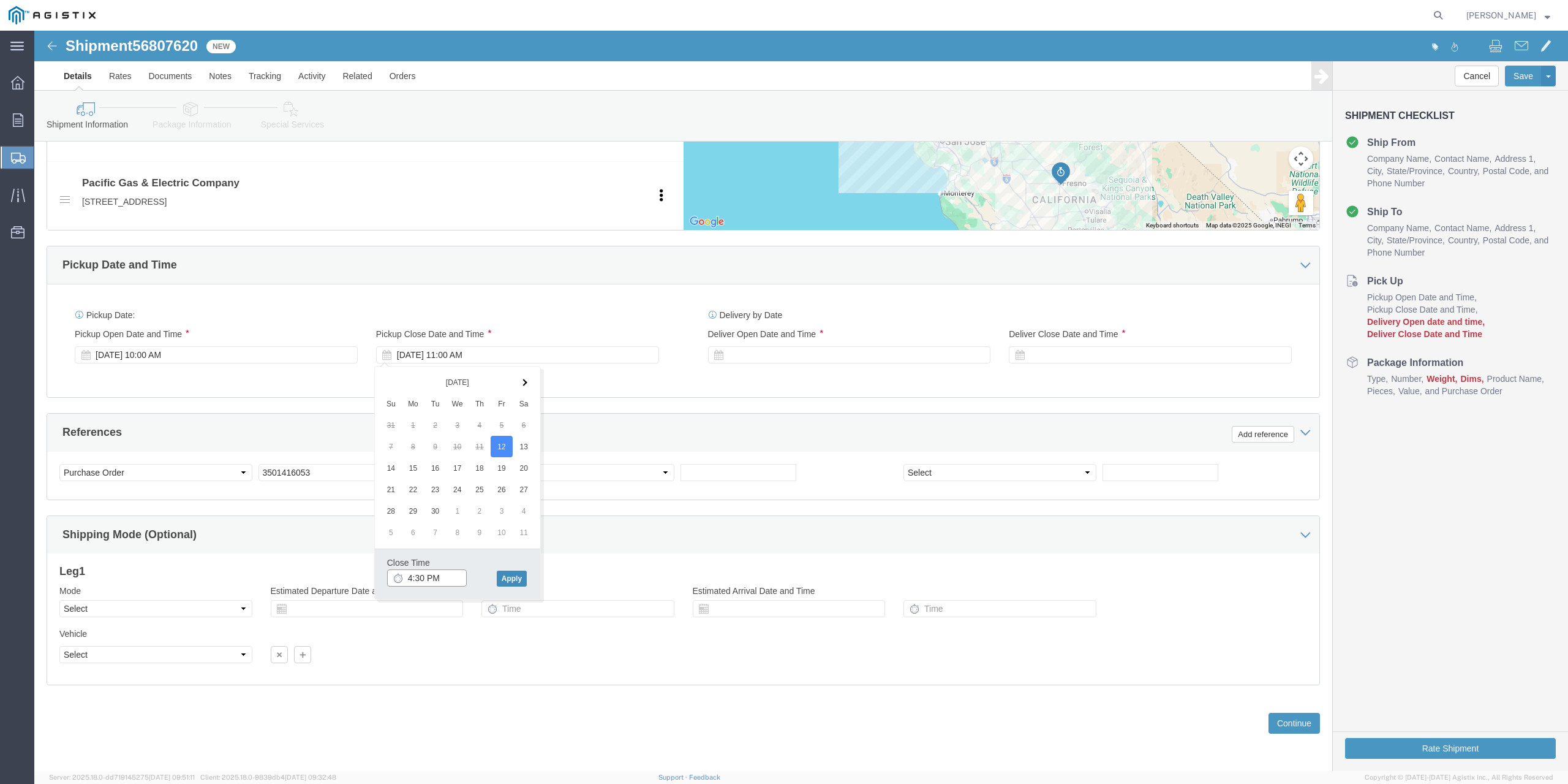
type input "4:30 PM"
click button "Apply"
click div
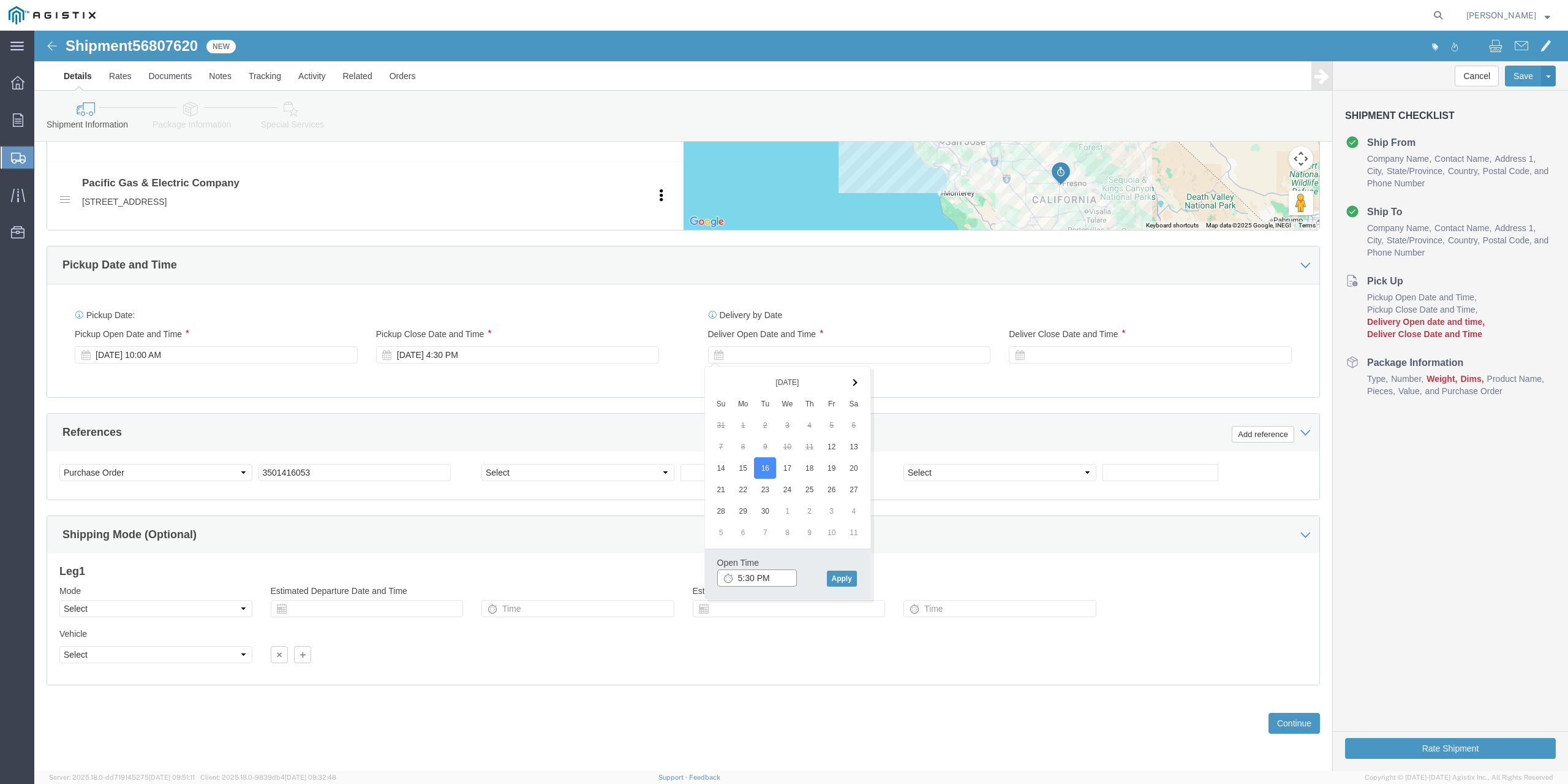
click input "5:30 PM"
type input "7:30 AM"
click button "Apply"
click div
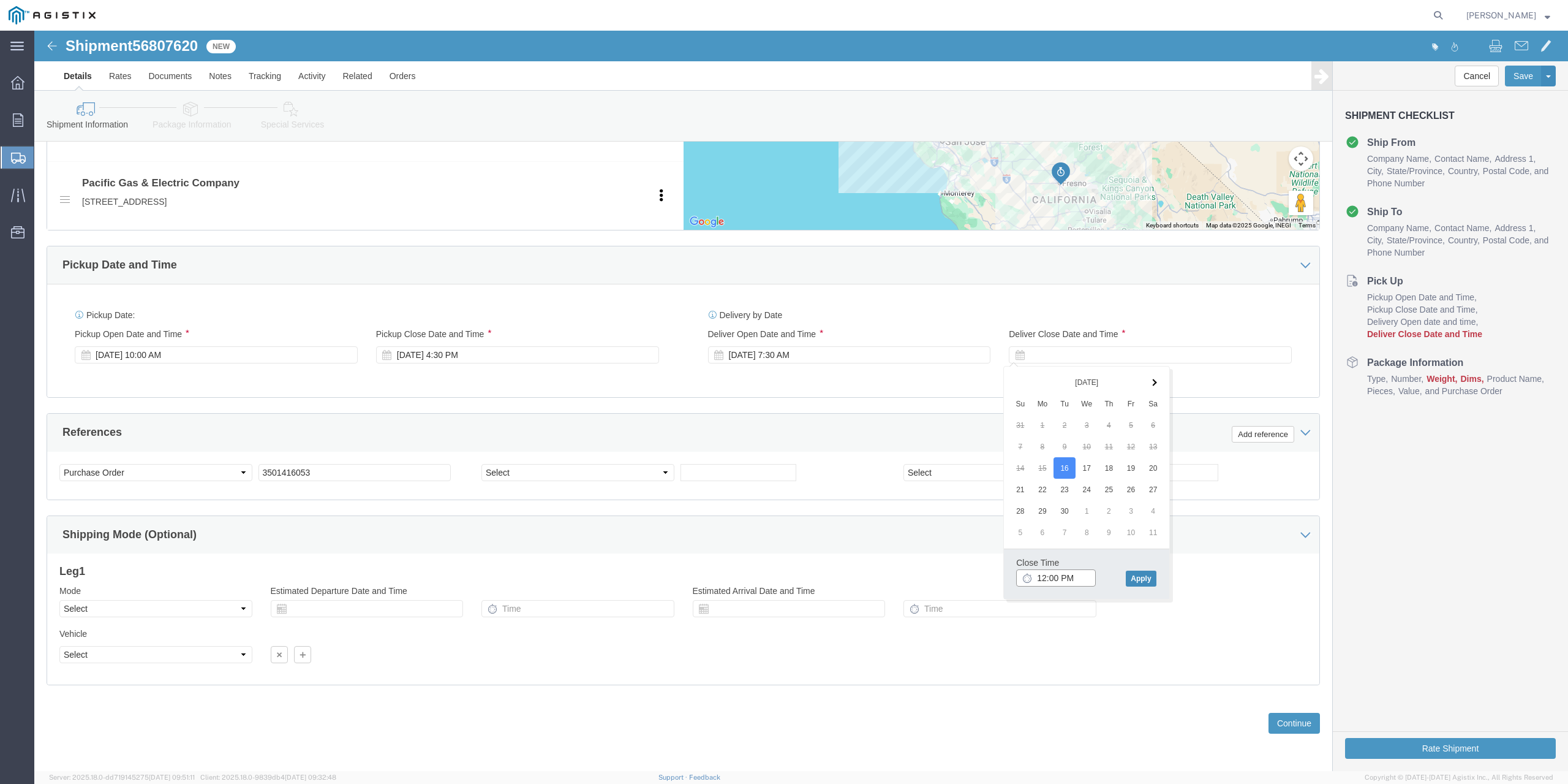
type input "12:00 PM"
click button "Apply"
click button "Continue"
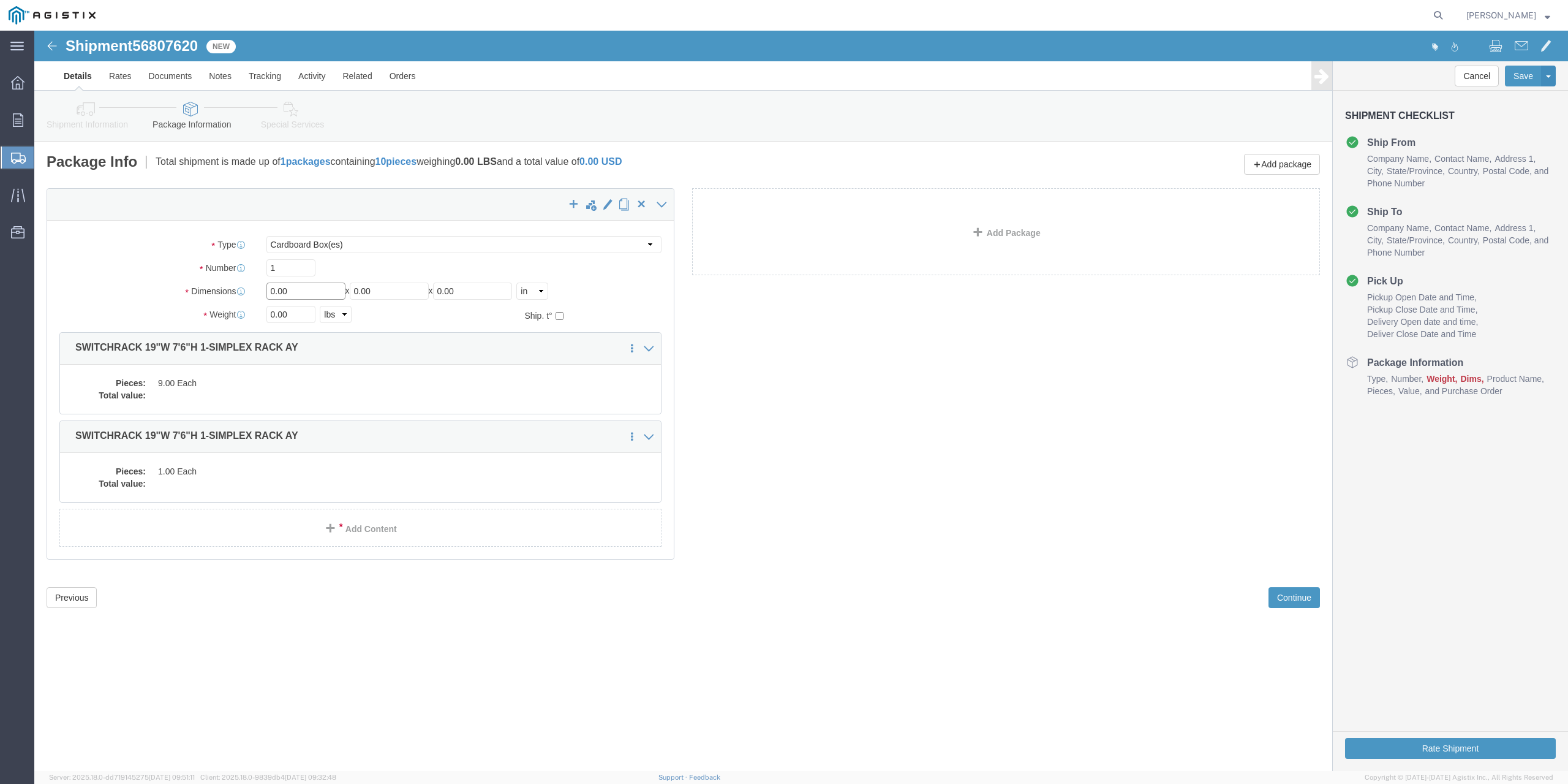
drag, startPoint x: 270, startPoint y: 264, endPoint x: 101, endPoint y: 270, distance: 169.1
click div "Package Type Select Bulk Bundle(s) Cardboard Box(es) Carton(s) Crate(s) Drum(s)…"
type input "97"
type input "45"
type input "39"
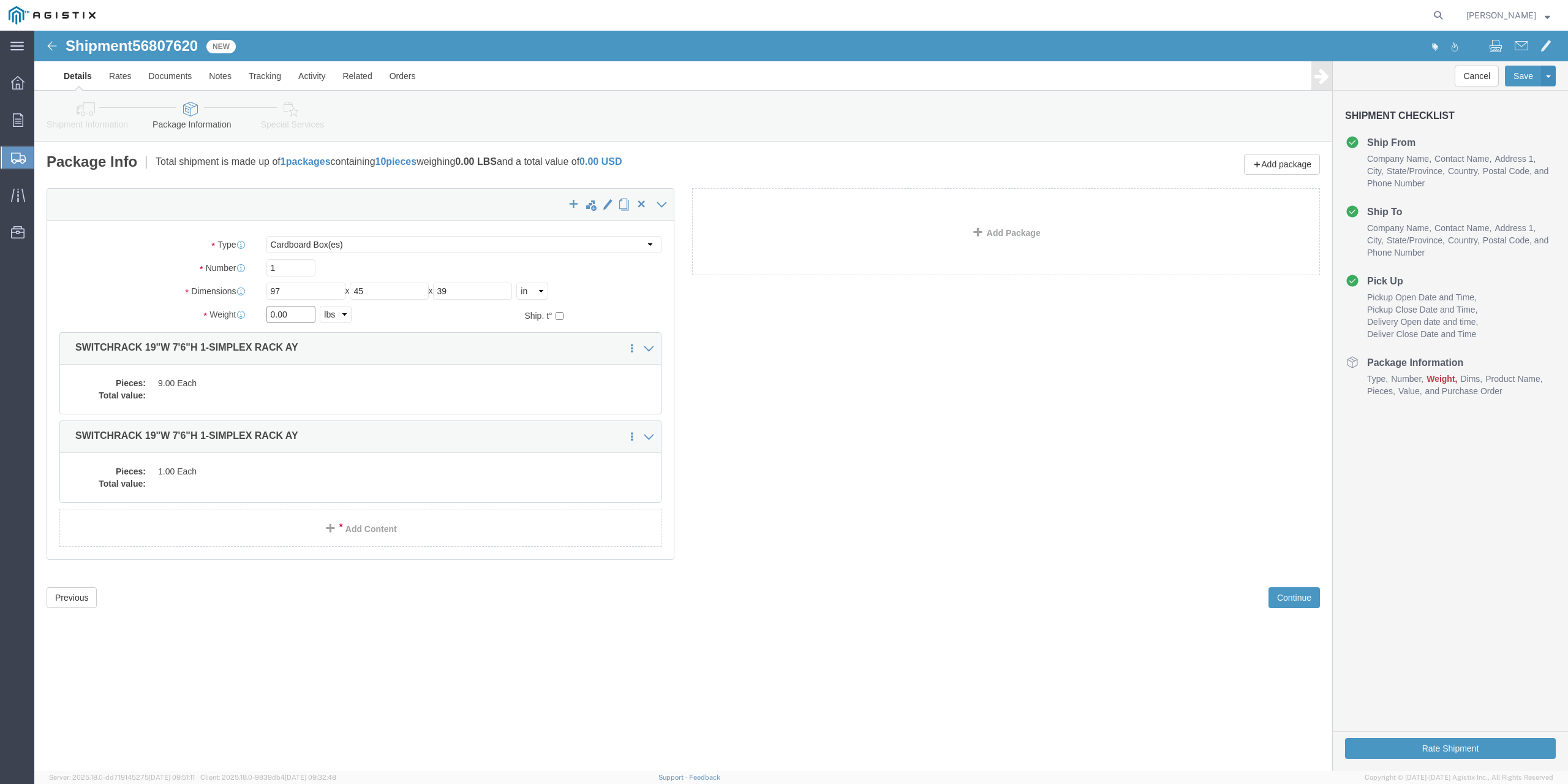
drag, startPoint x: 272, startPoint y: 289, endPoint x: 121, endPoint y: 298, distance: 151.3
click div "Package Type Select Bulk Bundle(s) Cardboard Box(es) Carton(s) Crate(s) Drum(s)…"
type input "1132"
click dd
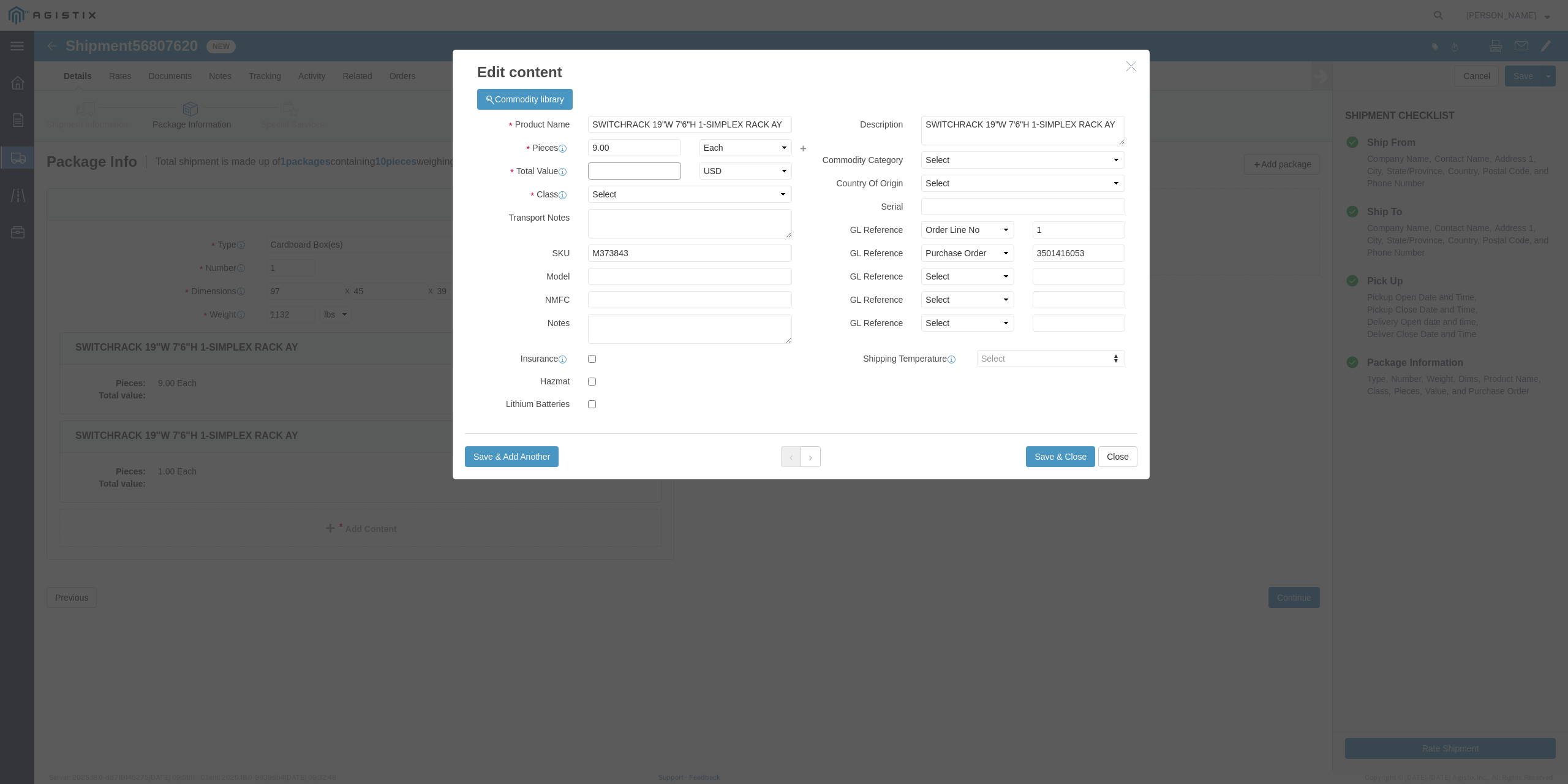
click input "text"
type input "1"
click select "Select 50 55 60 65 70 85 92.5 100 125 175 250 300 400"
select select "70"
click select "Select 50 55 60 65 70 85 92.5 100 125 175 250 300 400"
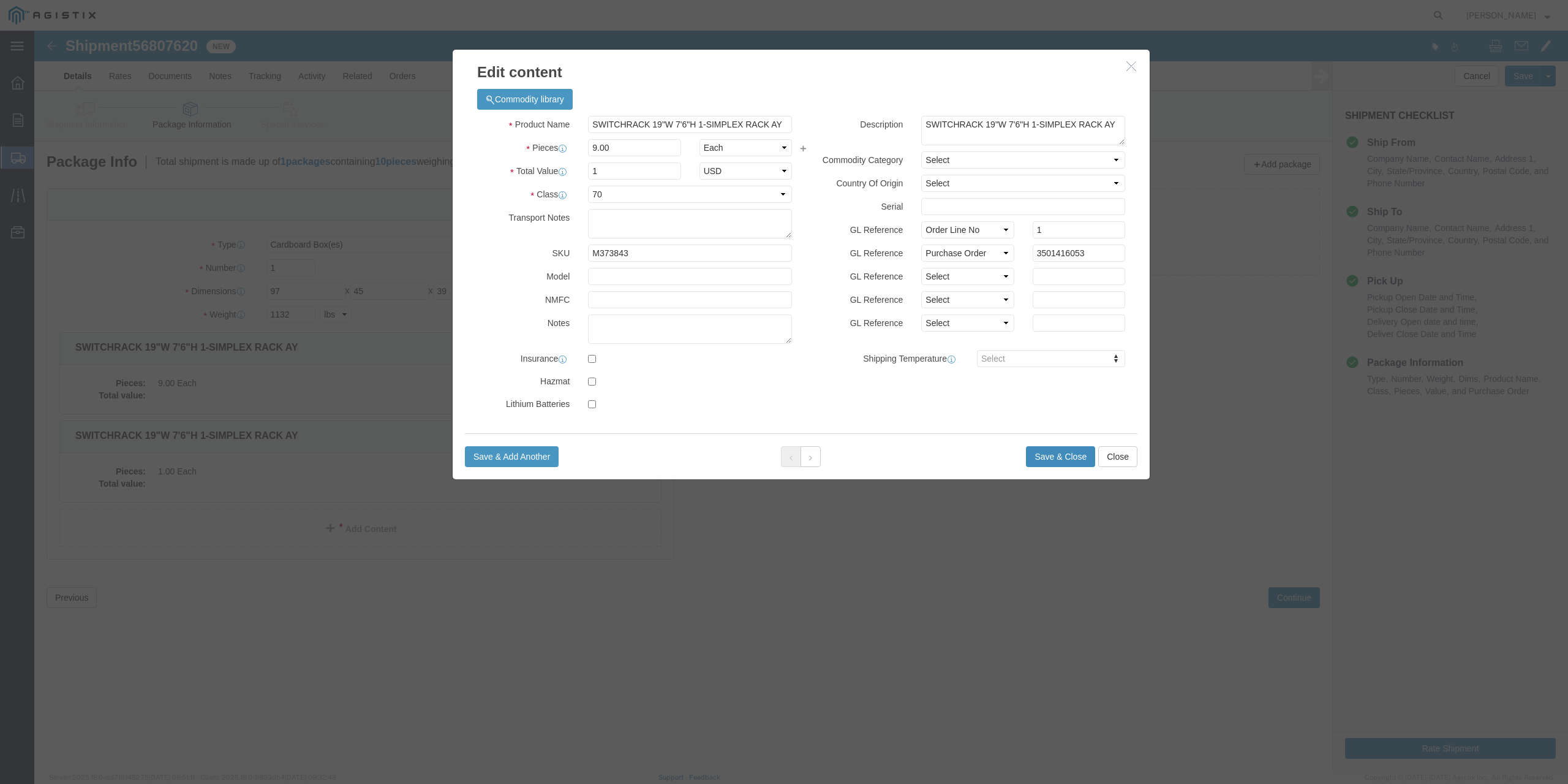
click button "Save & Close"
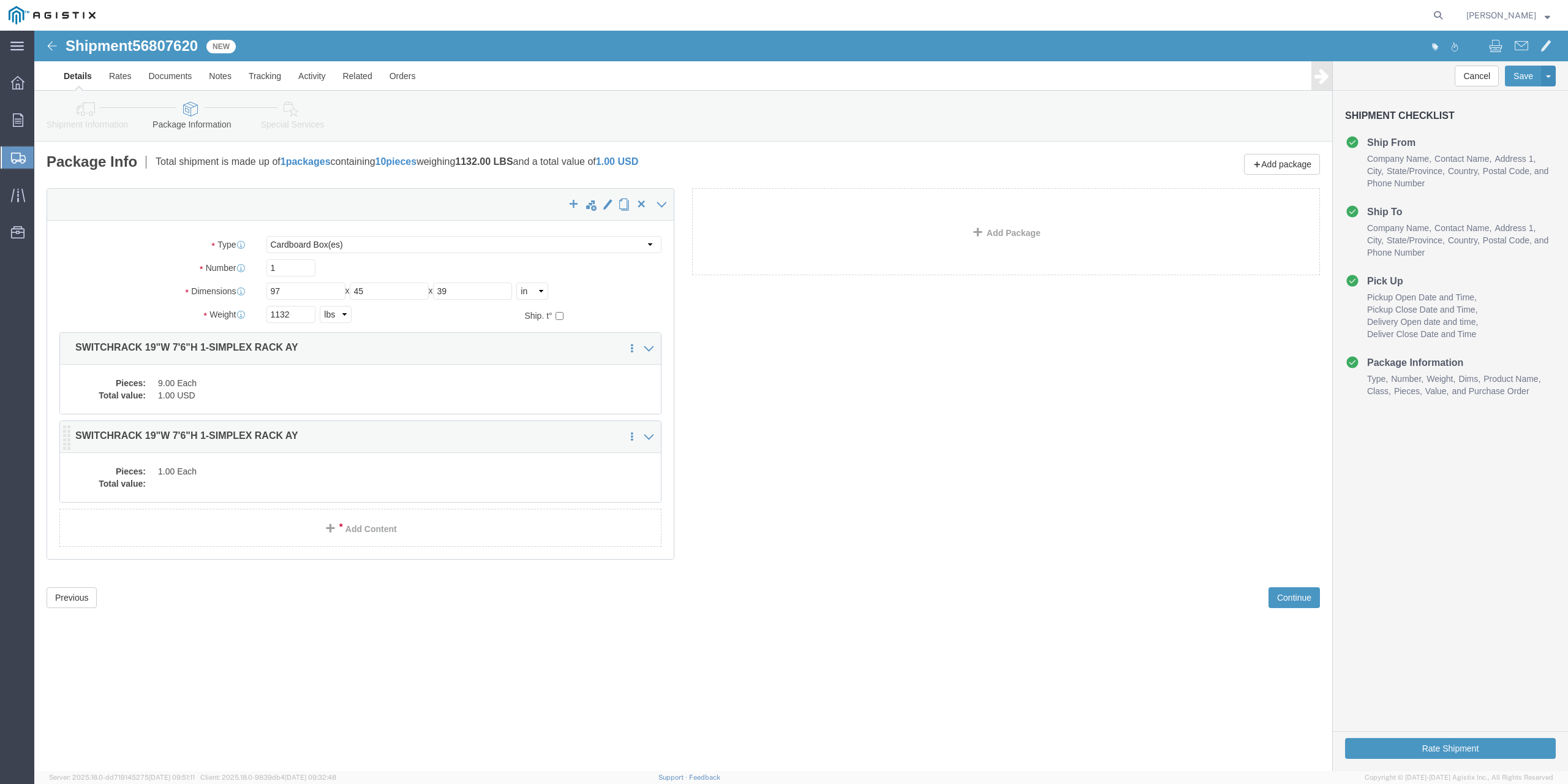
click dd "1.00 Each"
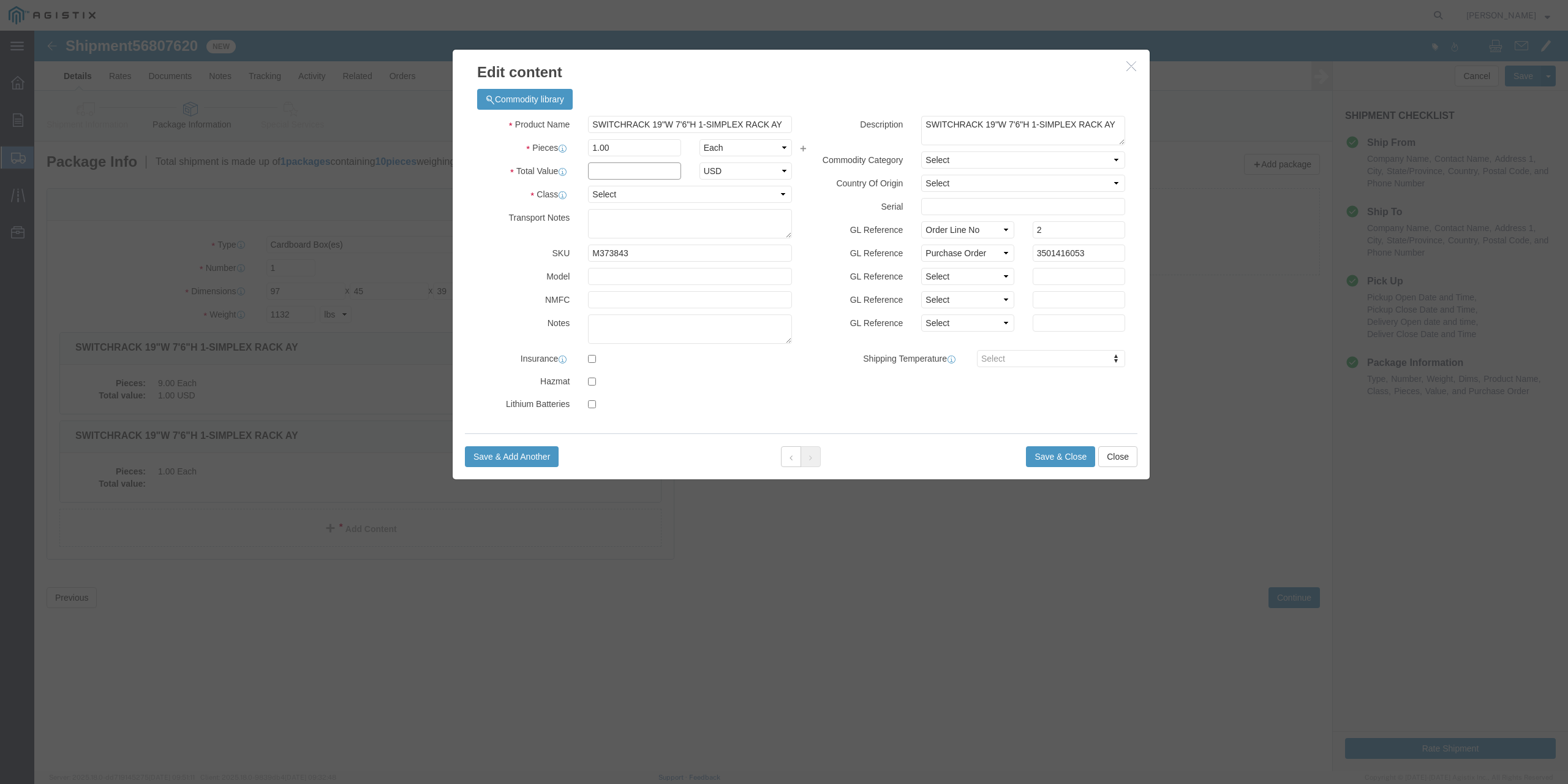
click input "text"
type input "1"
click select "Select 50 55 60 65 70 85 92.5 100 125 175 250 300 400"
select select "70"
click select "Select 50 55 60 65 70 85 92.5 100 125 175 250 300 400"
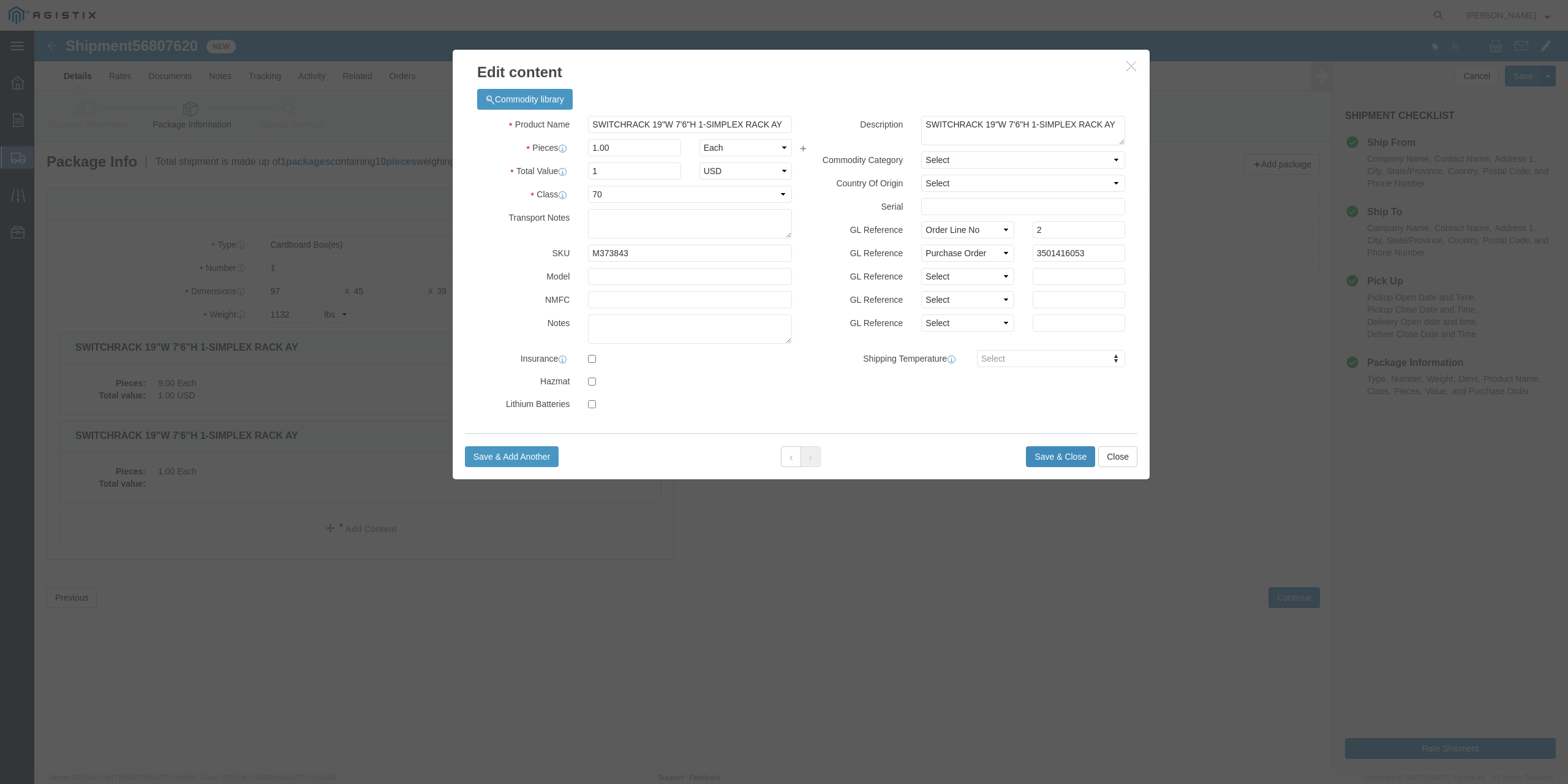
click button "Save & Close"
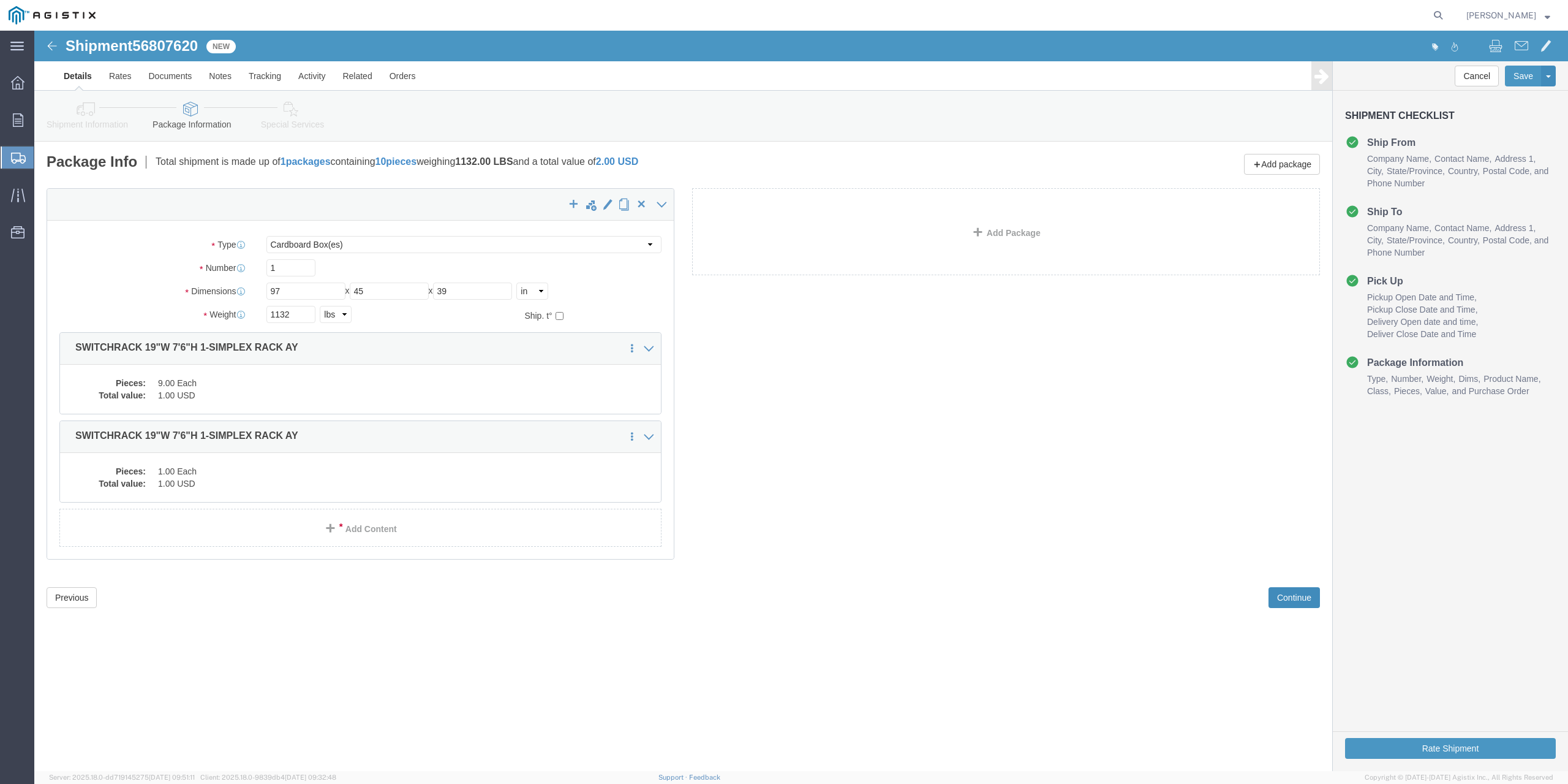
click button "Continue"
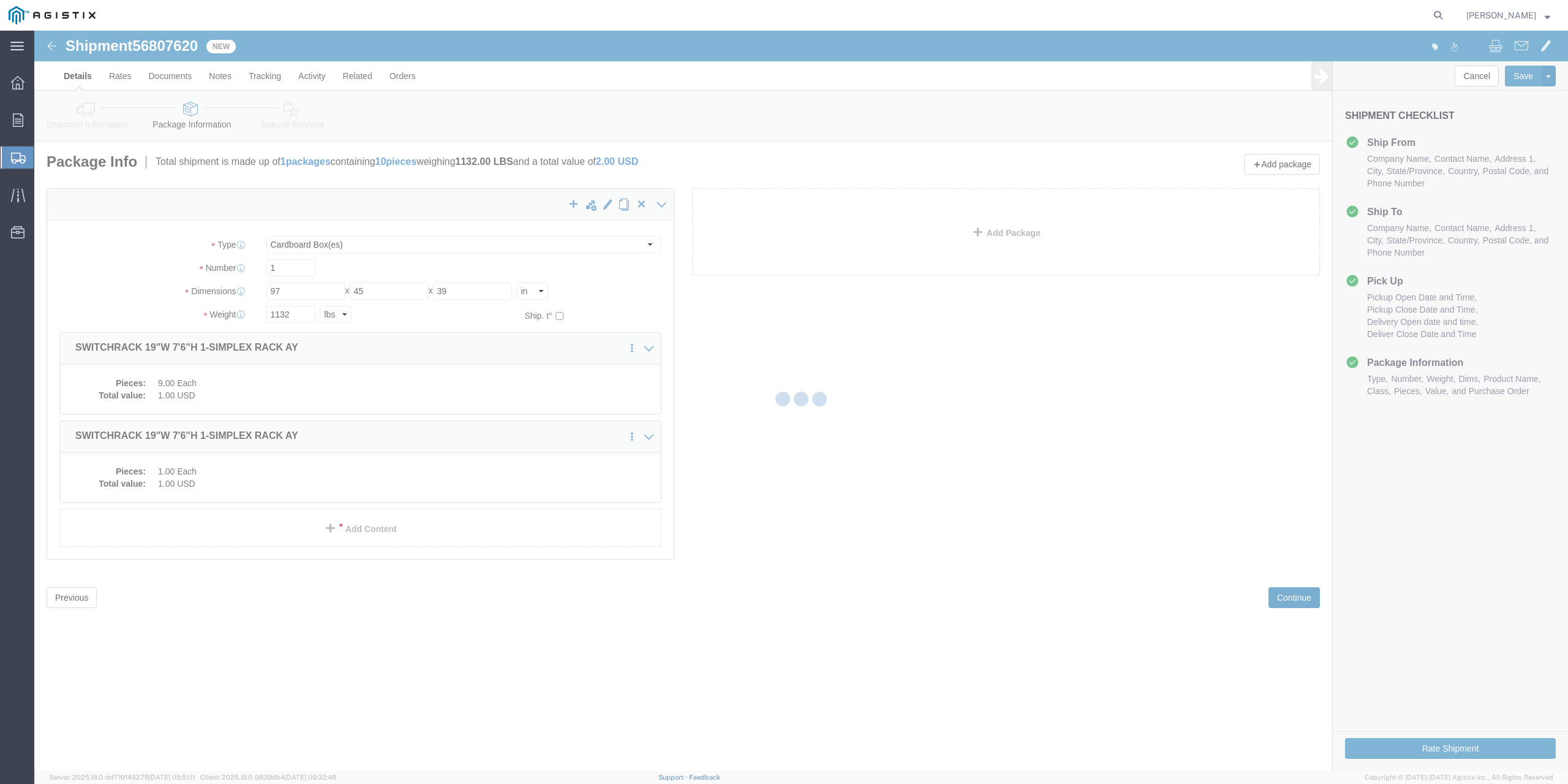
select select
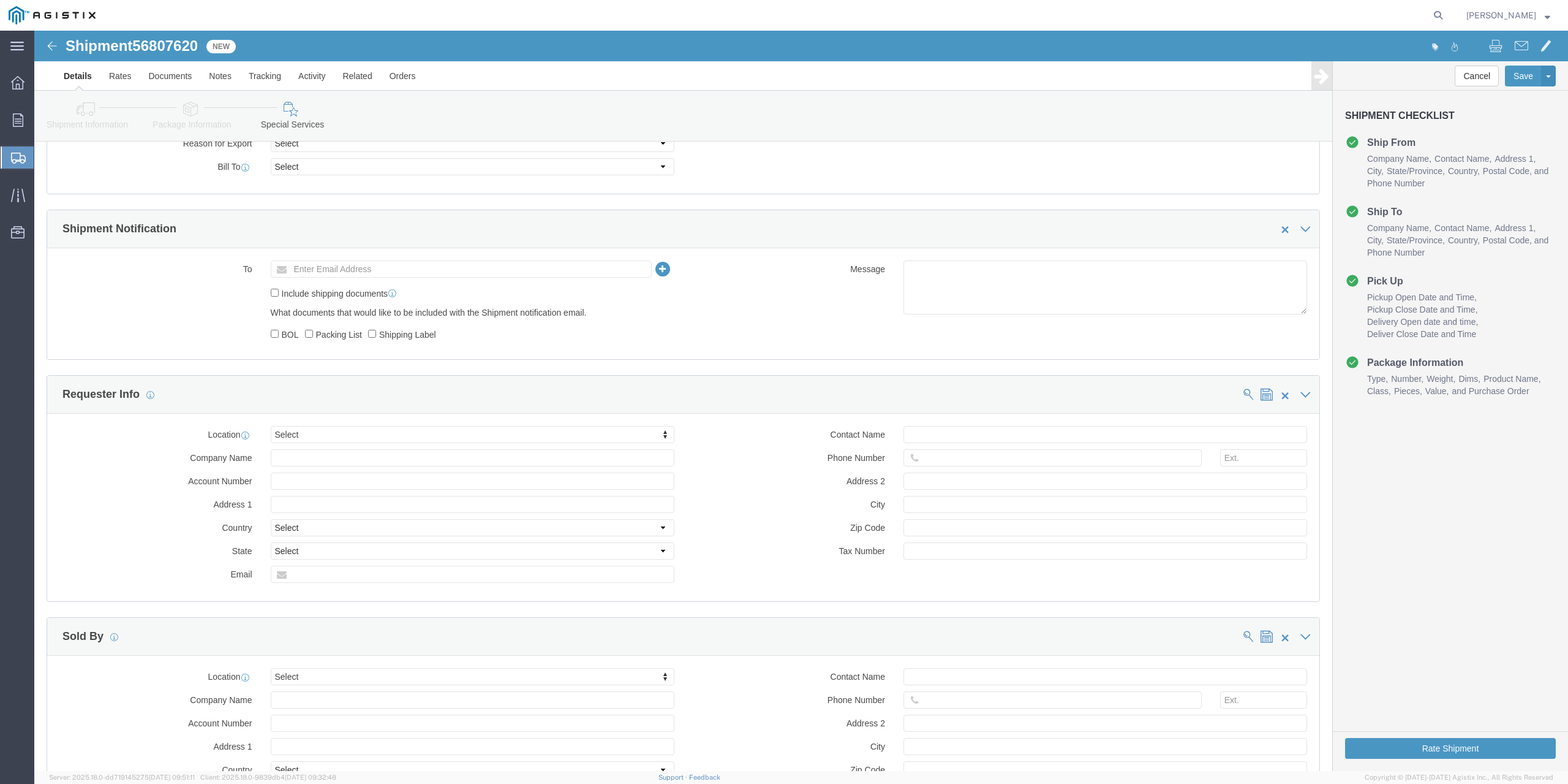
scroll to position [674, 0]
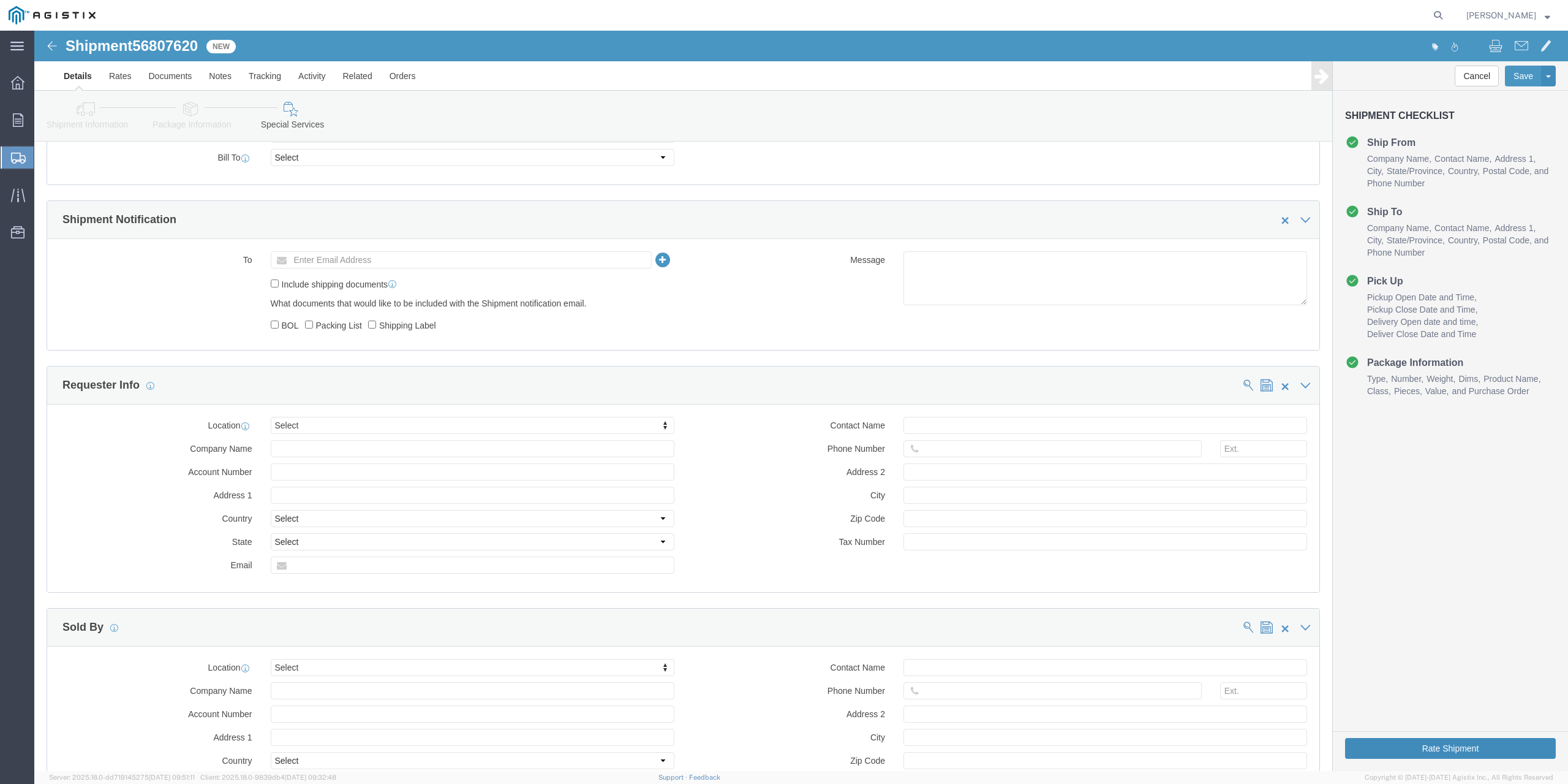
click button "Rate Shipment"
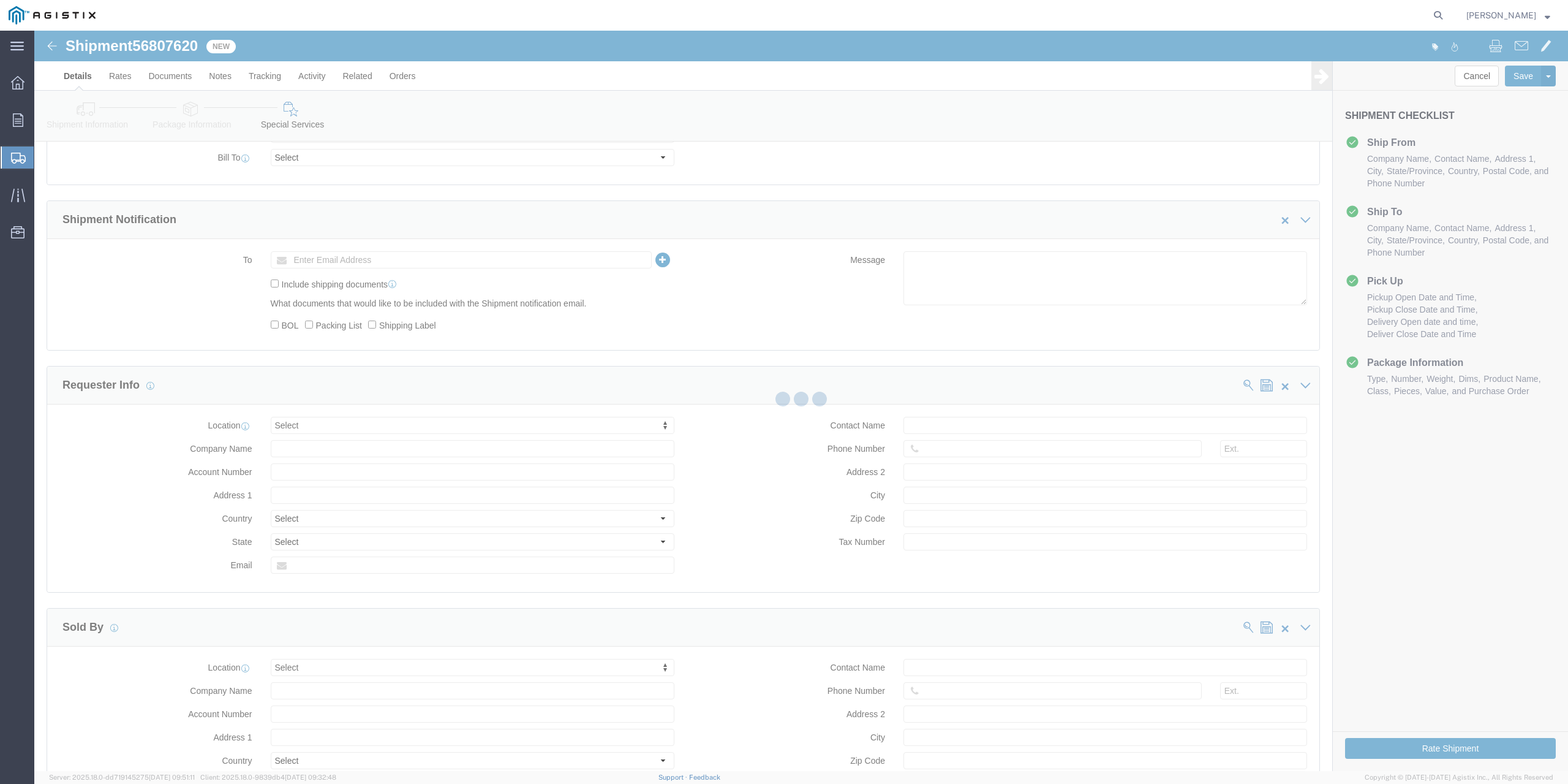
scroll to position [0, 0]
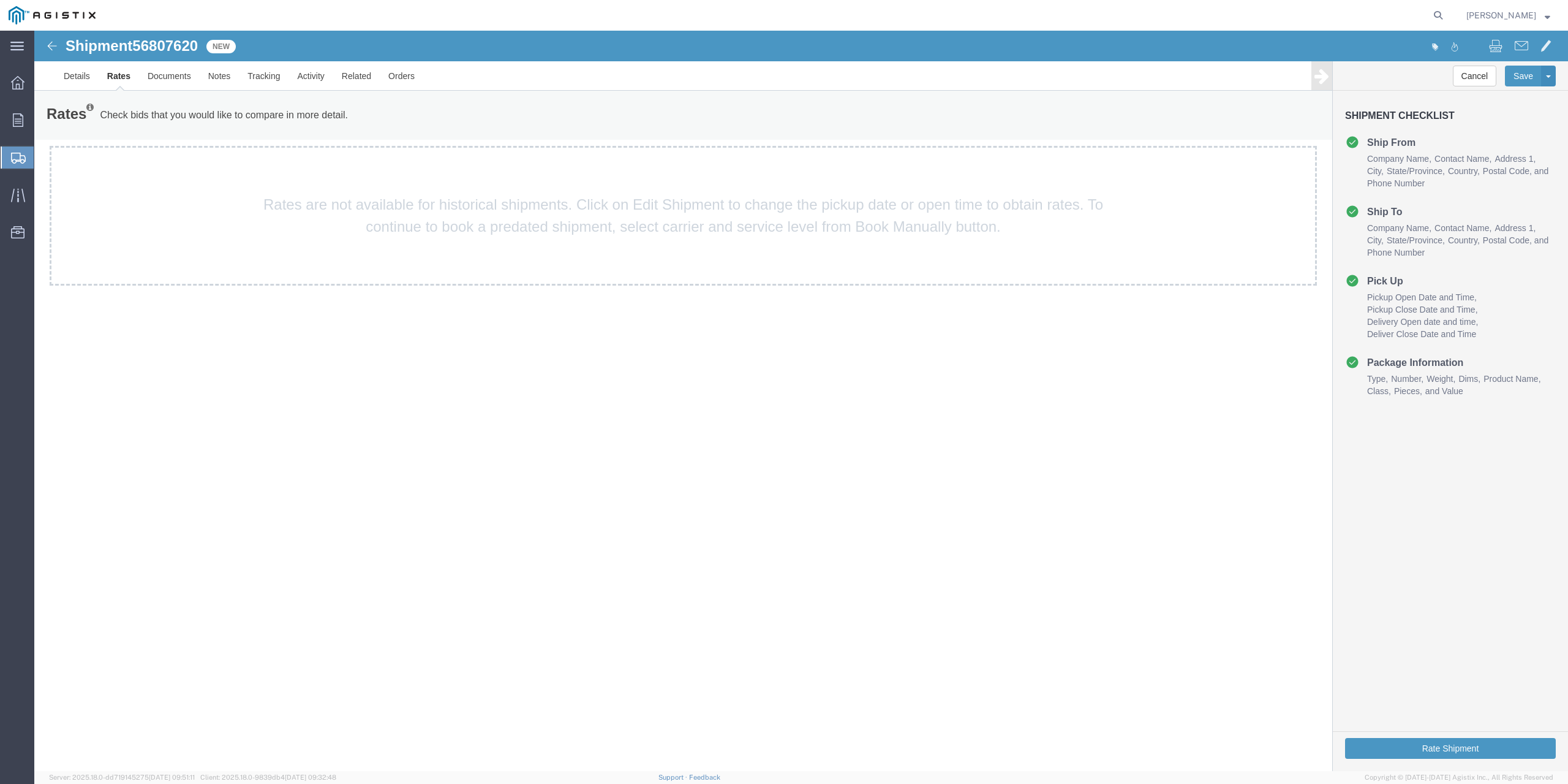
click at [1239, 440] on div "Shipment 56807620 New Details Rates Documents Notes Tracking Activity Related O…" at bounding box center [801, 401] width 1534 height 740
click at [1463, 745] on button "Rate Shipment" at bounding box center [1451, 748] width 211 height 21
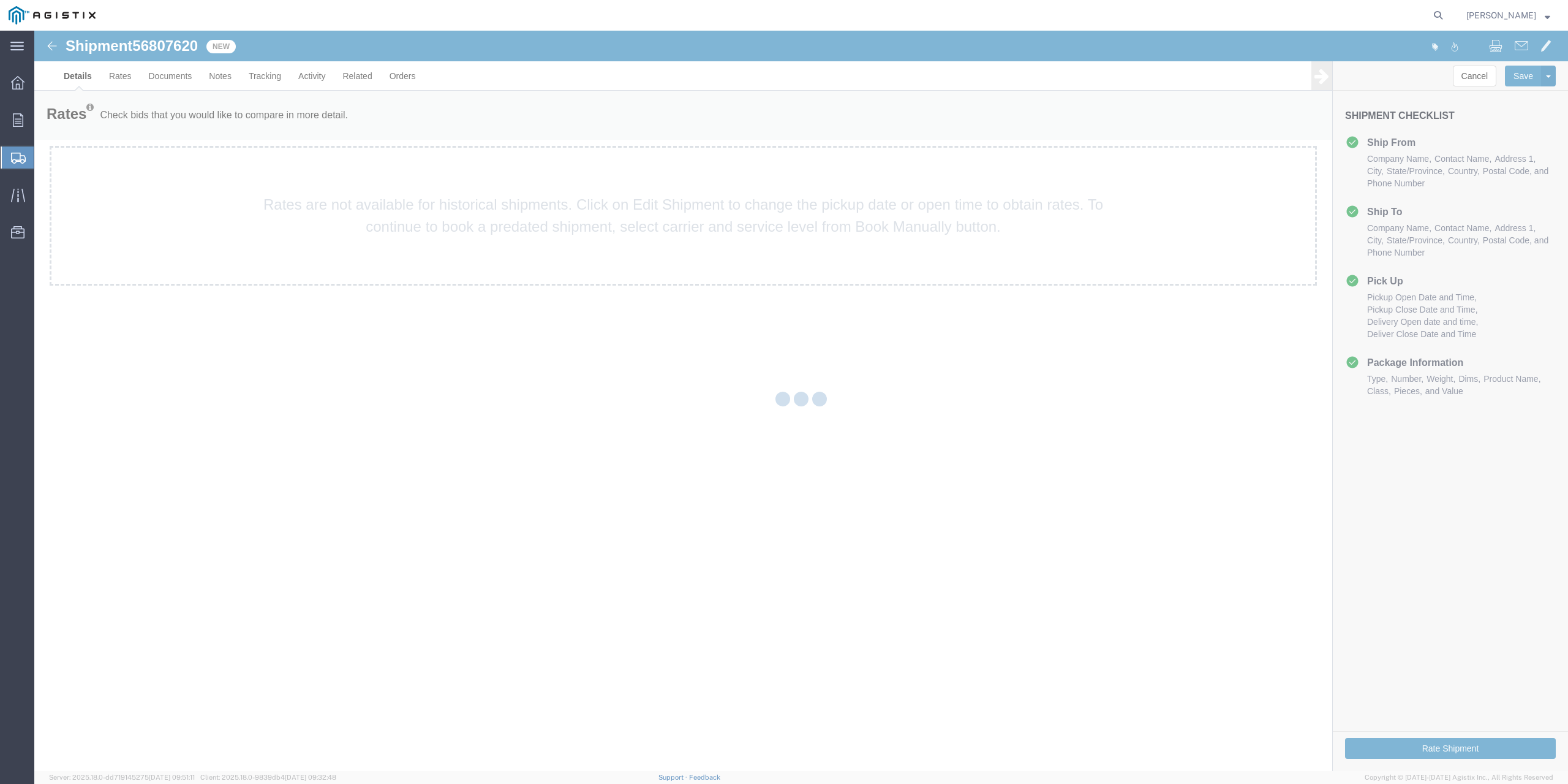
select select "23093"
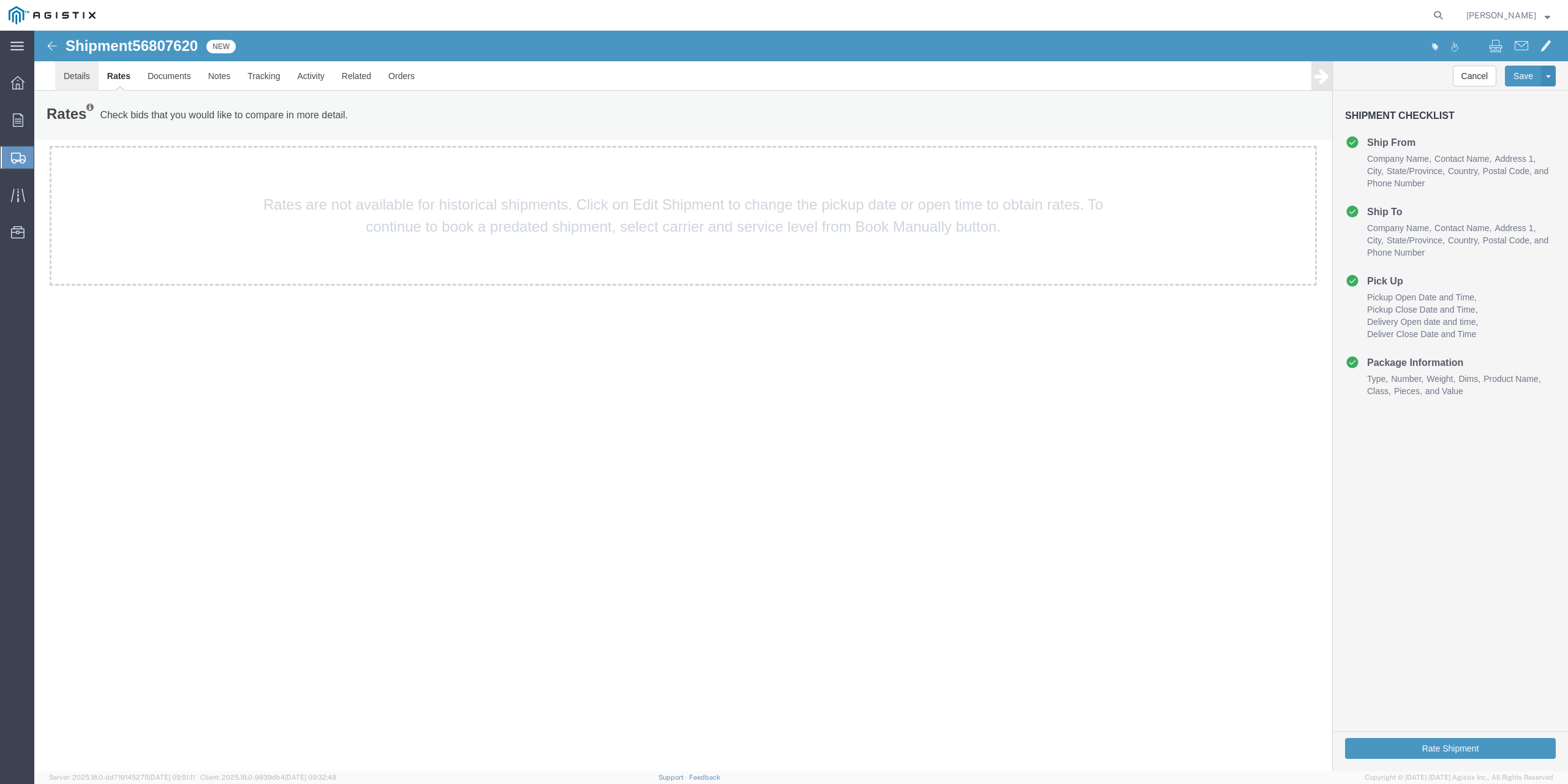
click at [79, 77] on link "Details" at bounding box center [77, 76] width 44 height 30
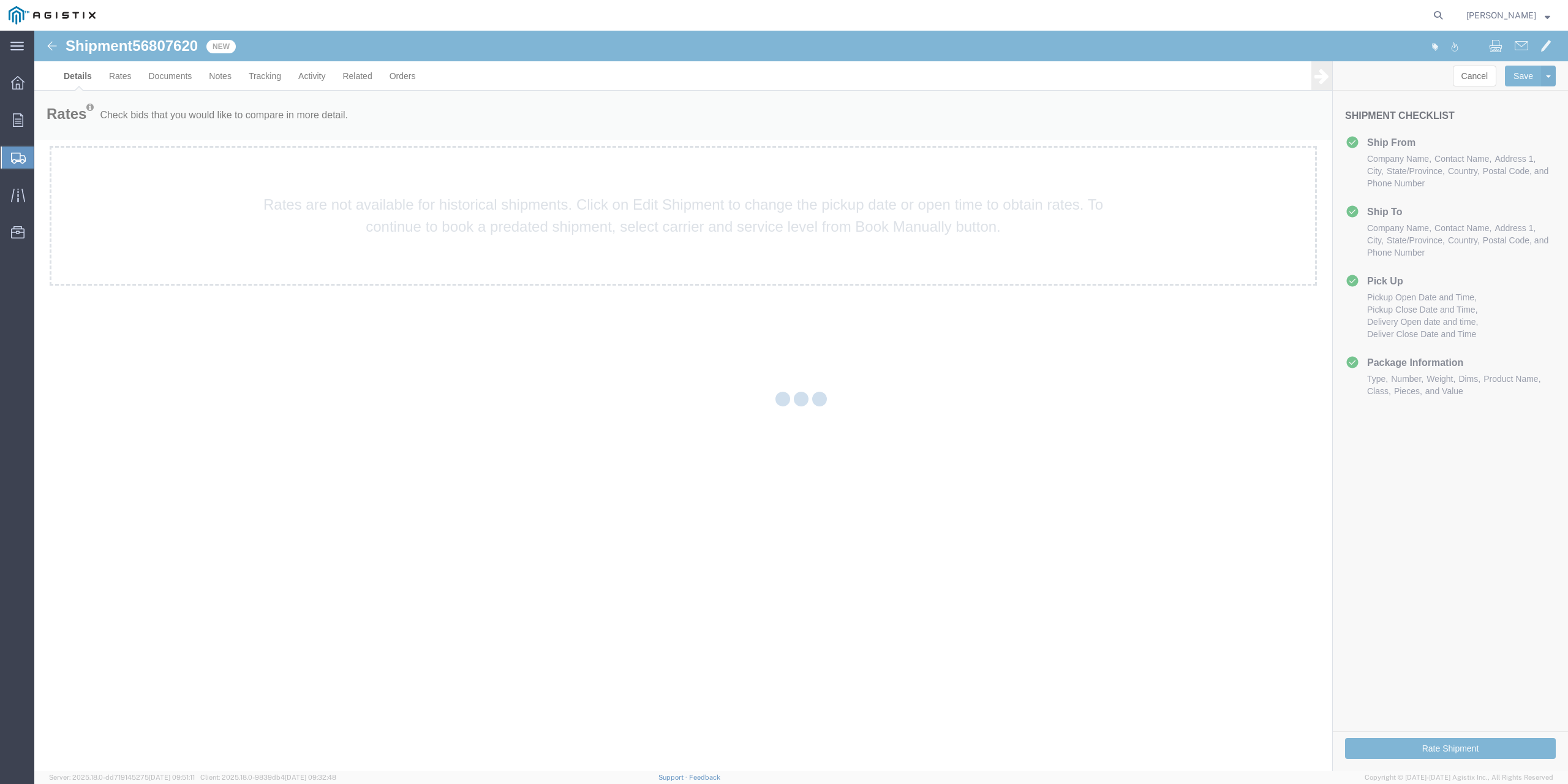
select select "23093"
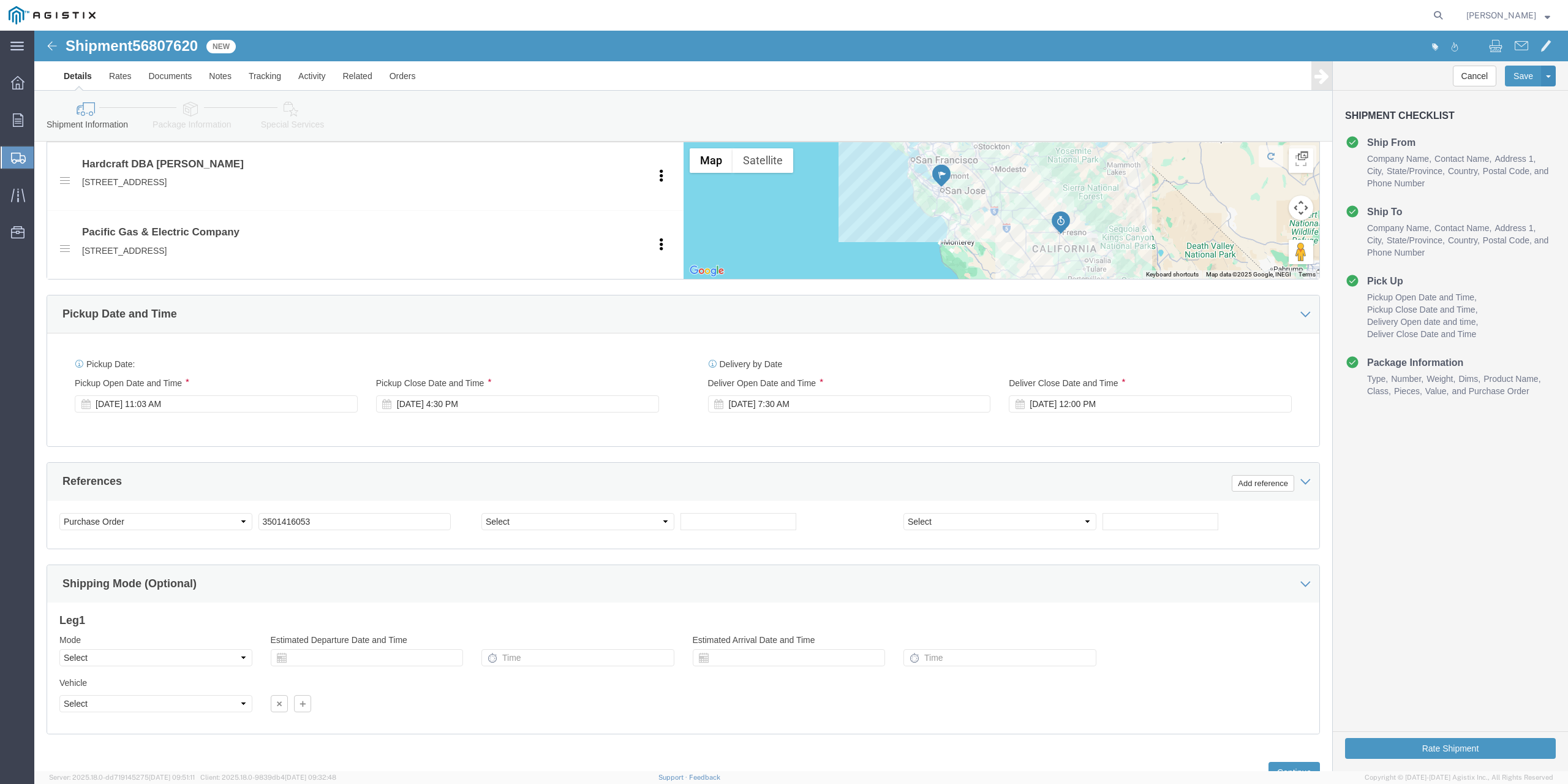
scroll to position [607, 0]
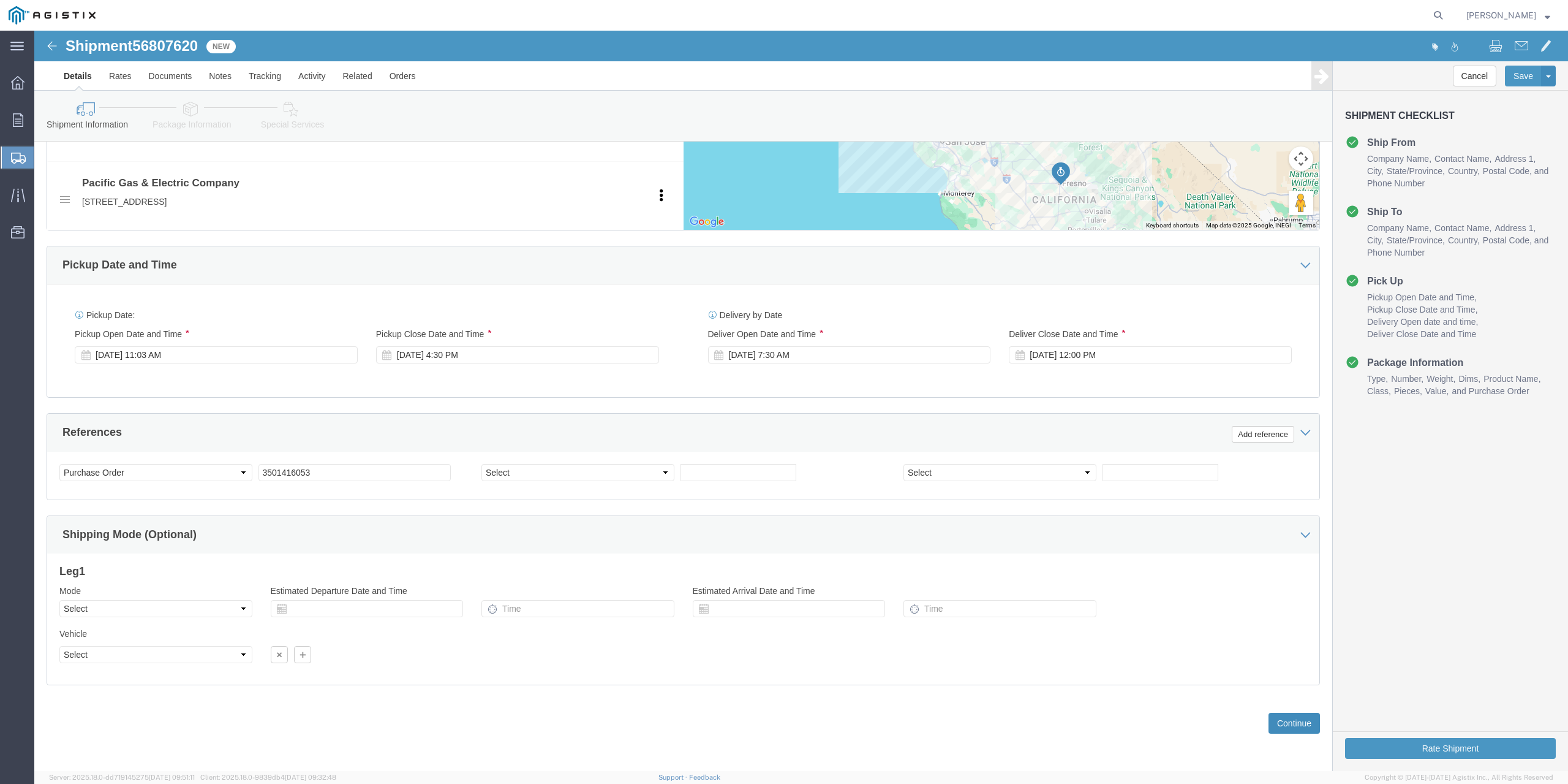
click button "Continue"
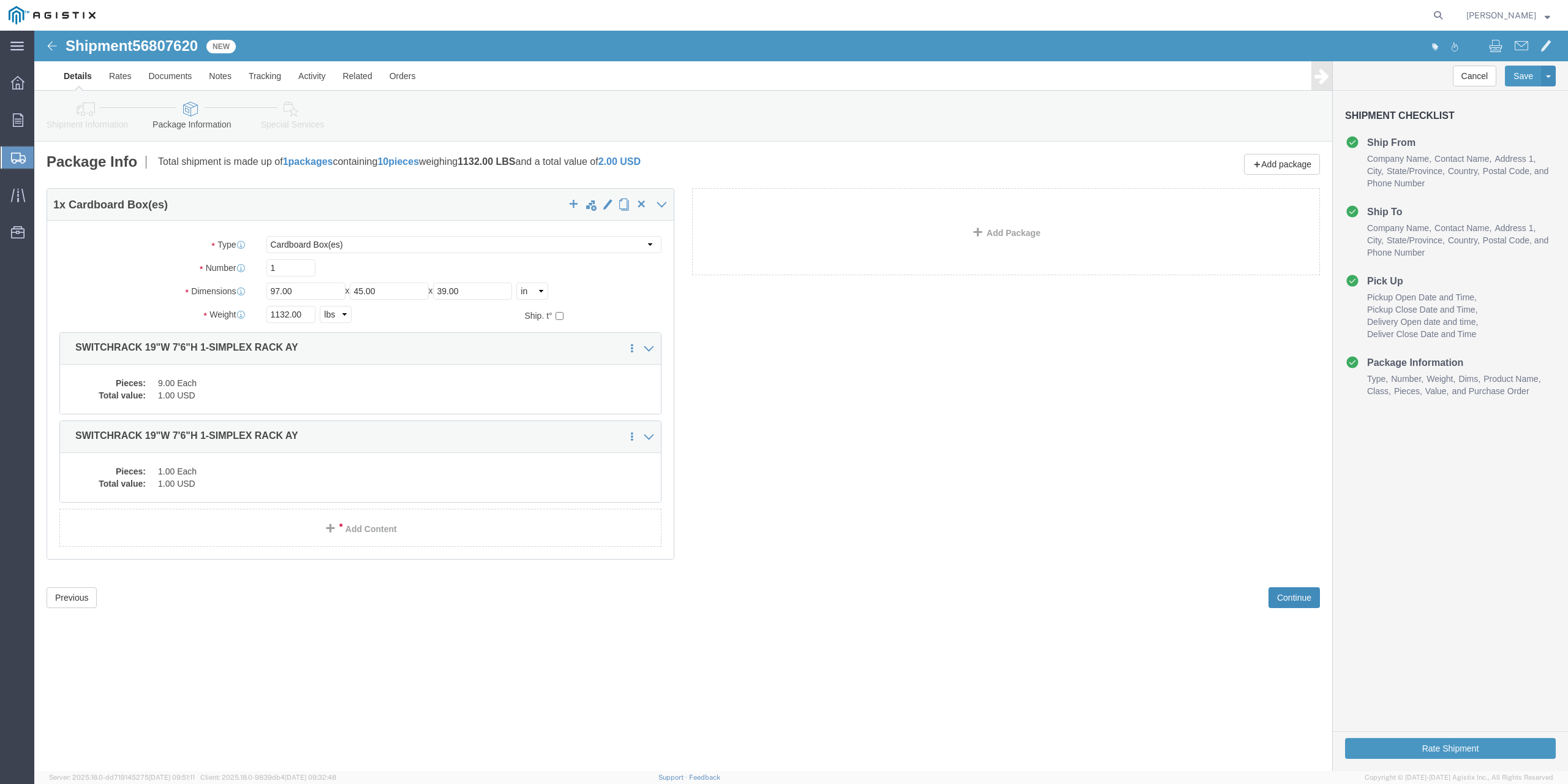
scroll to position [0, 0]
click button "Previous"
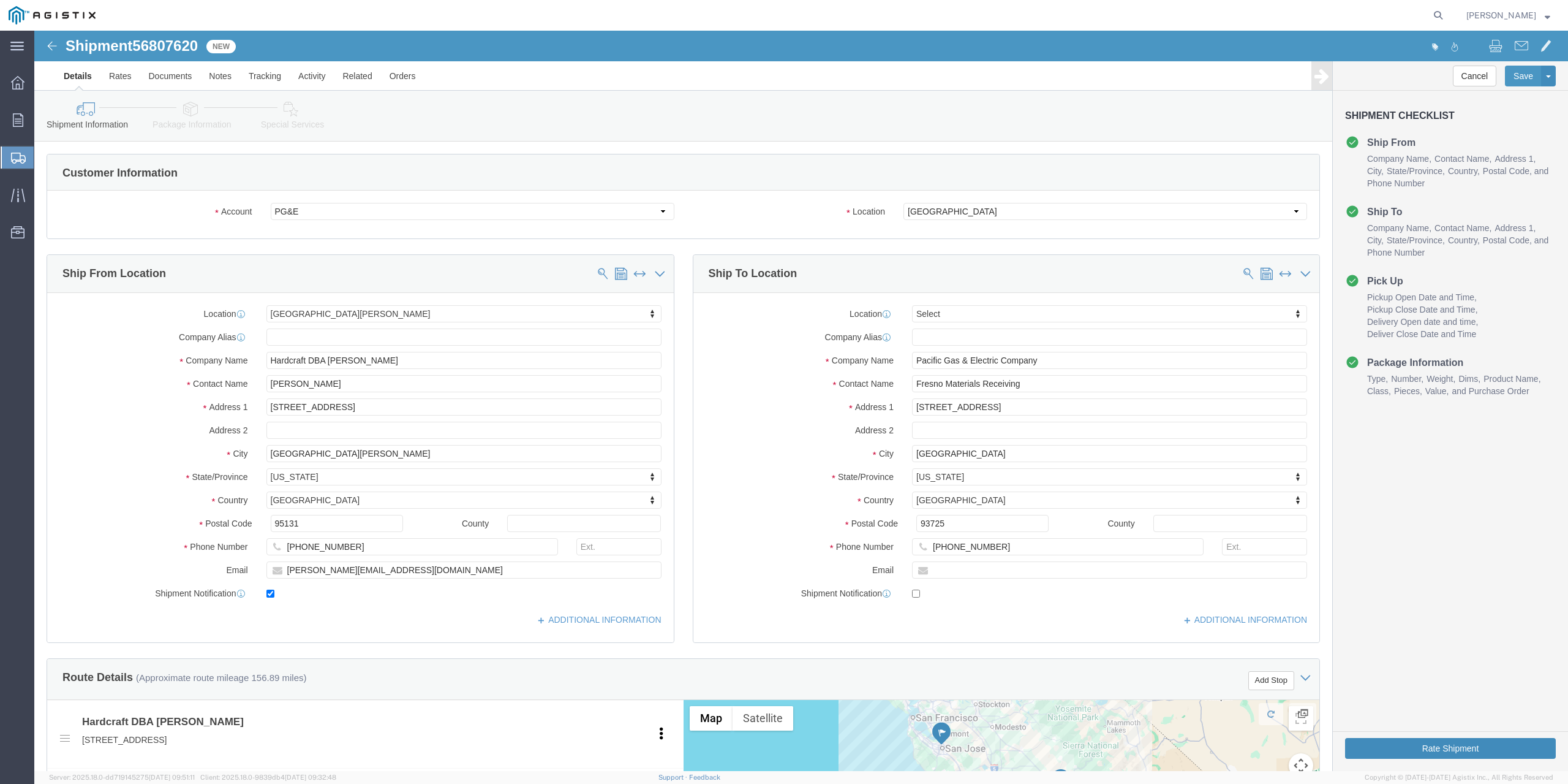
click button "Rate Shipment"
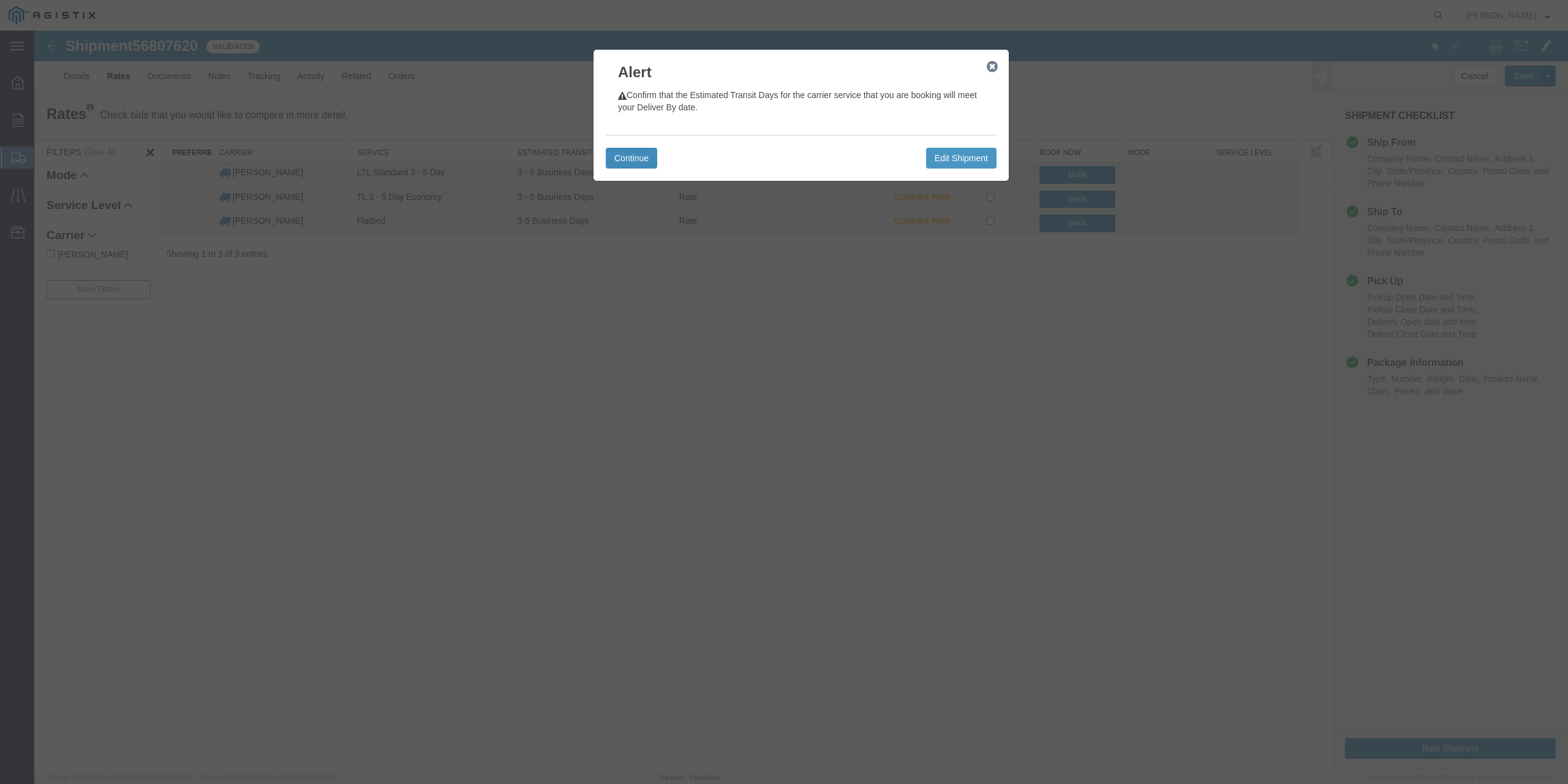
click at [638, 158] on button "Continue" at bounding box center [631, 158] width 52 height 21
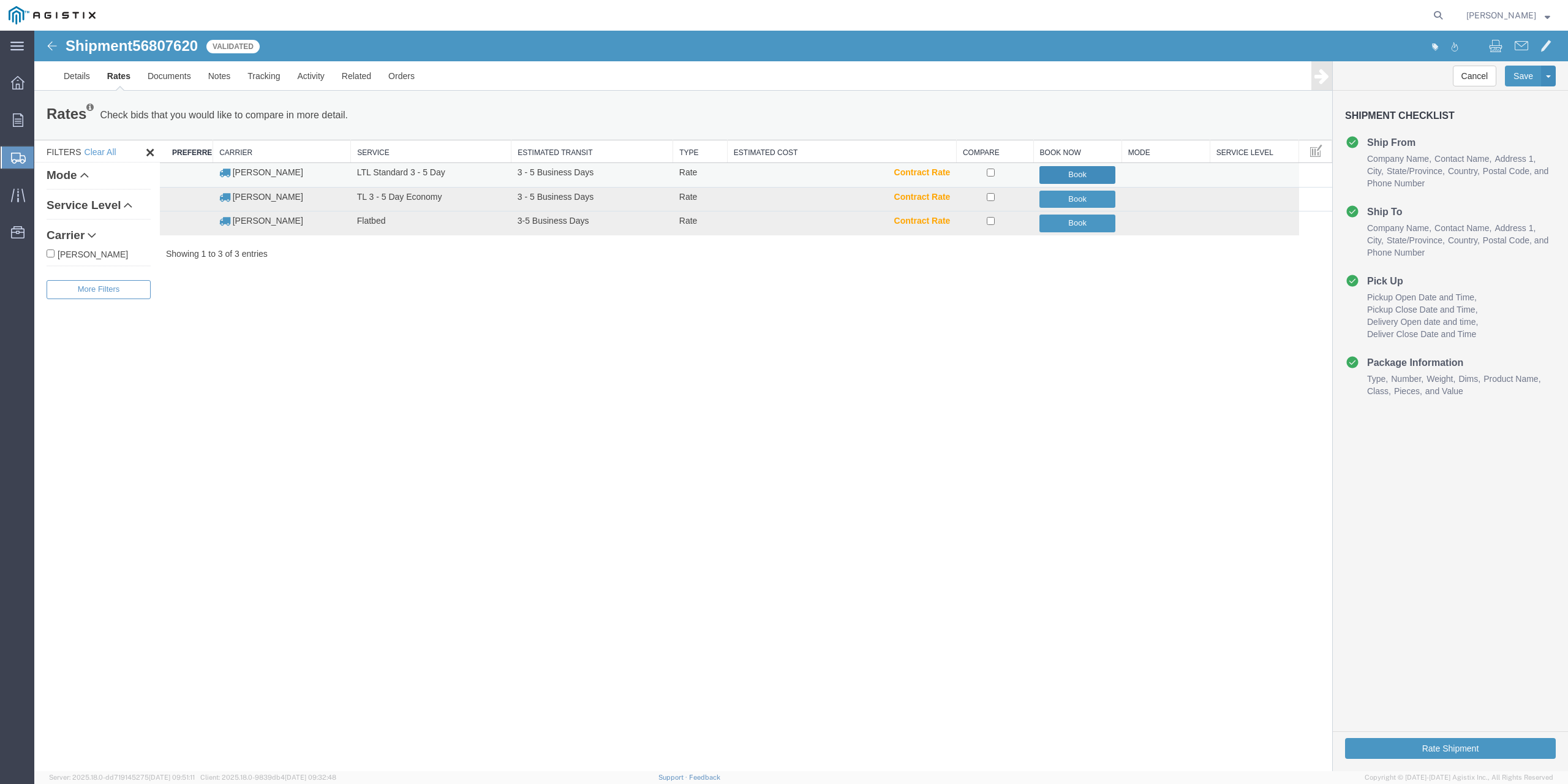
click at [1083, 171] on button "Book" at bounding box center [1077, 175] width 76 height 18
